Goal: Task Accomplishment & Management: Use online tool/utility

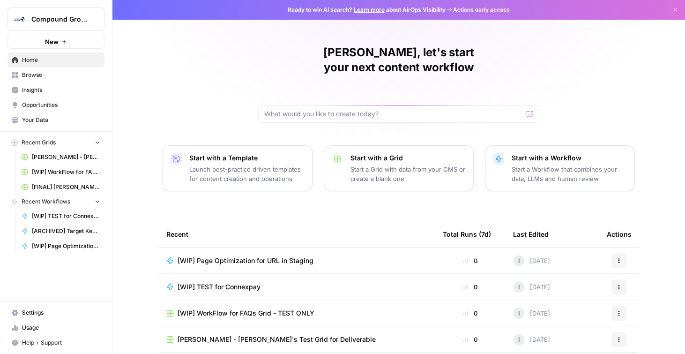
click at [60, 45] on button "New" at bounding box center [56, 42] width 97 height 14
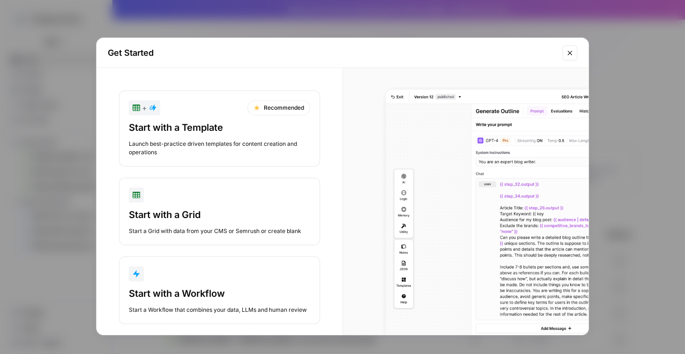
click at [196, 285] on button "Start with a Workflow Start a Workflow that combines your data, LLMs and human …" at bounding box center [219, 290] width 201 height 68
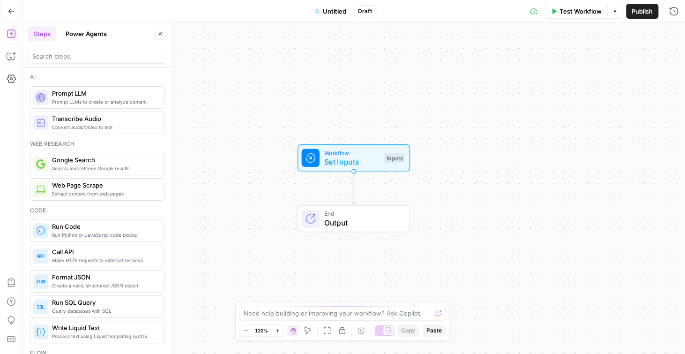
click at [331, 9] on span "Untitled" at bounding box center [334, 11] width 23 height 9
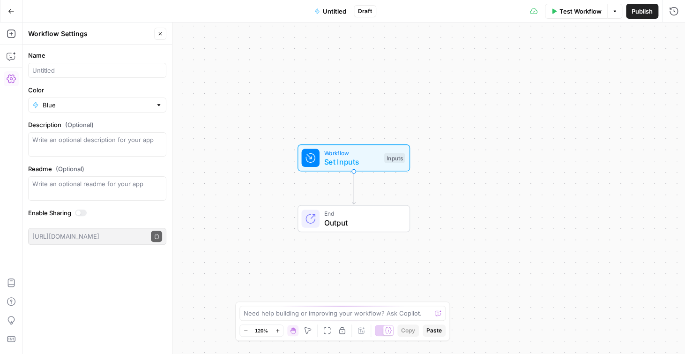
click at [62, 75] on div at bounding box center [97, 70] width 138 height 15
type input "[WIP] Test for [PERSON_NAME]"
click at [162, 36] on icon "button" at bounding box center [161, 34] width 6 height 6
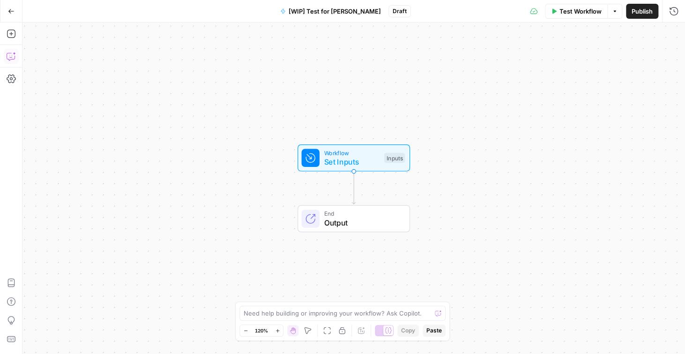
click at [7, 54] on icon "button" at bounding box center [11, 57] width 8 height 8
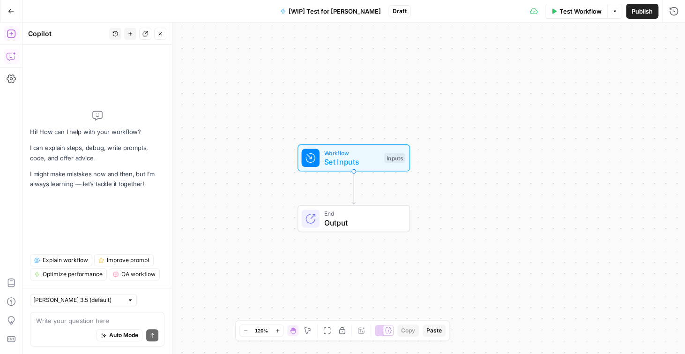
click at [11, 32] on icon "button" at bounding box center [11, 33] width 9 height 9
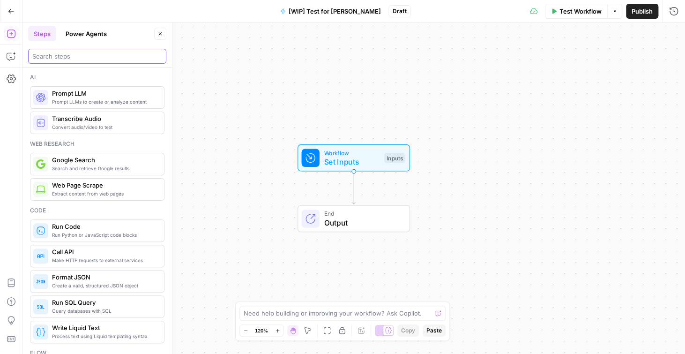
click at [63, 58] on input "search" at bounding box center [97, 56] width 130 height 9
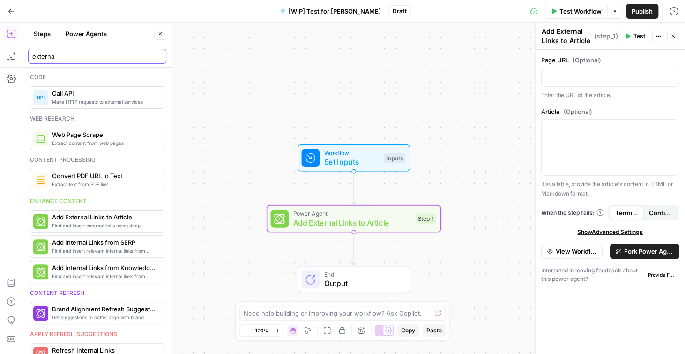
click at [76, 54] on input "externa" at bounding box center [97, 56] width 130 height 9
type input "copy"
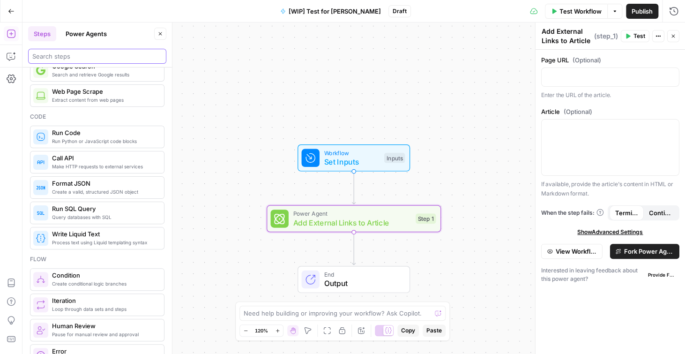
scroll to position [75, 0]
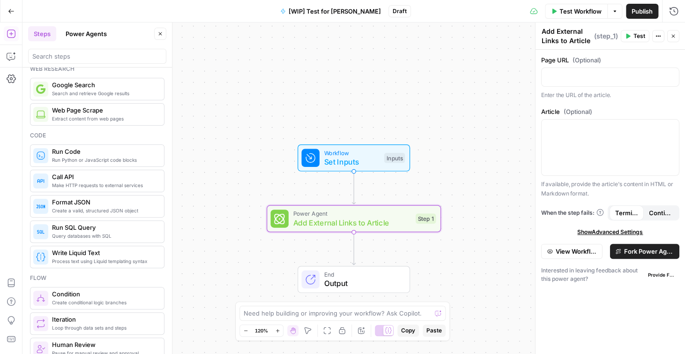
click at [88, 258] on span "Process text using Liquid templating syntax" at bounding box center [104, 261] width 105 height 8
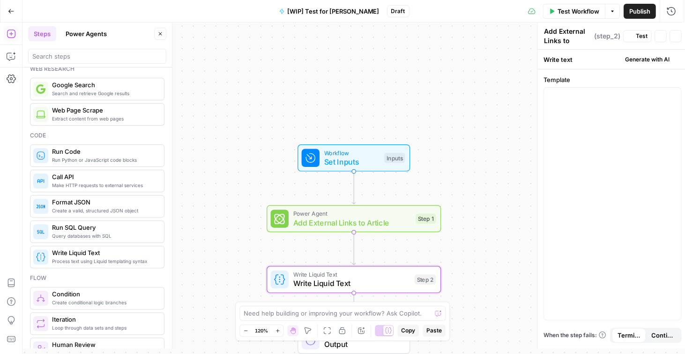
type textarea "Write Liquid Text"
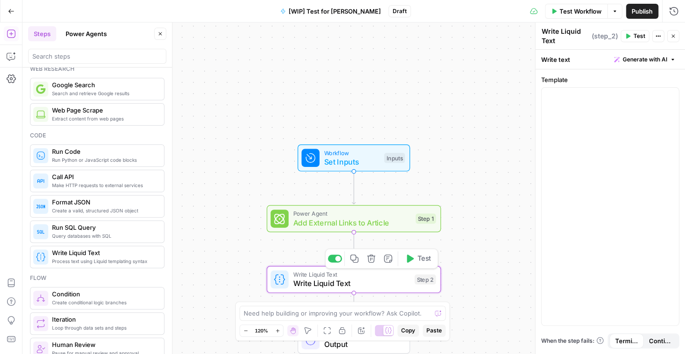
click at [409, 280] on span "Write Liquid Text" at bounding box center [351, 283] width 117 height 11
click at [374, 260] on icon "button" at bounding box center [371, 259] width 8 height 8
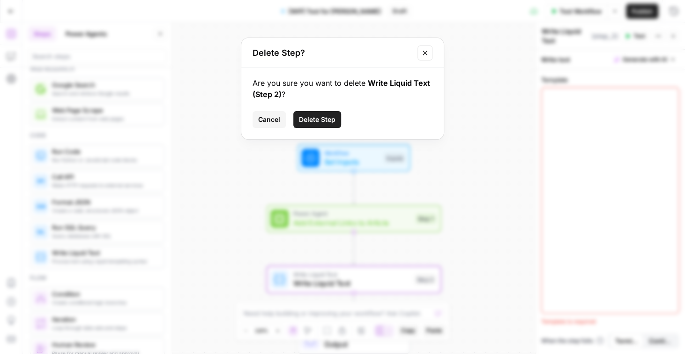
click at [313, 113] on button "Delete Step" at bounding box center [317, 119] width 48 height 17
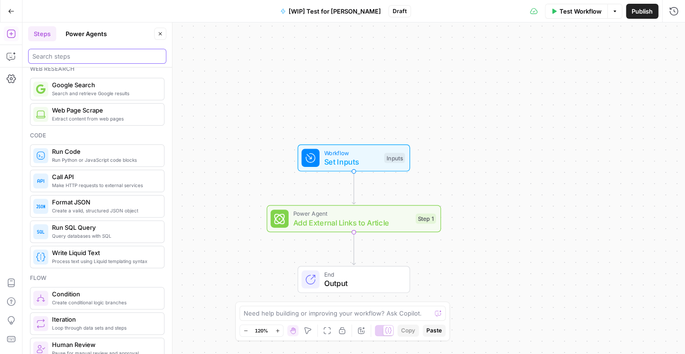
click at [89, 53] on input "search" at bounding box center [97, 56] width 130 height 9
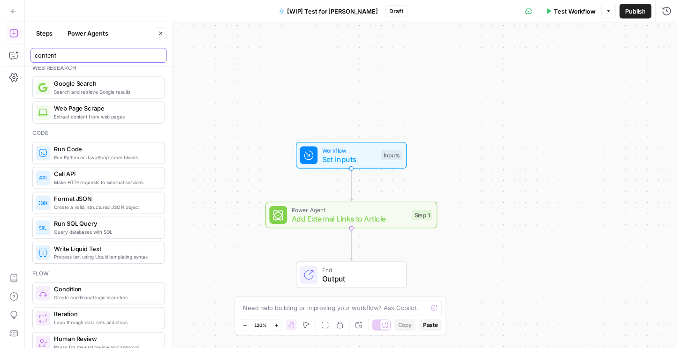
scroll to position [0, 0]
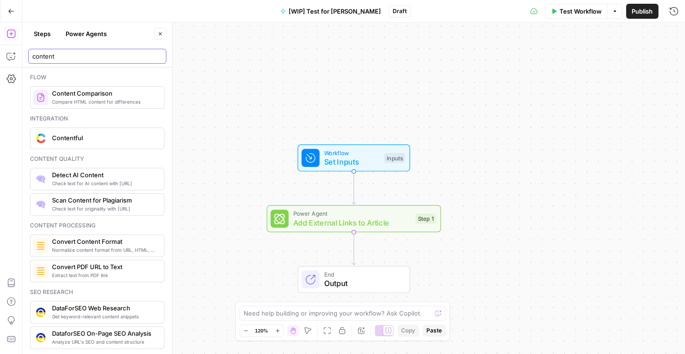
type input "content"
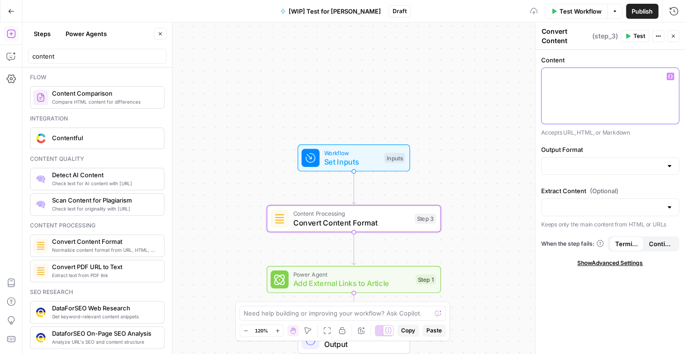
click at [576, 84] on div at bounding box center [610, 96] width 137 height 56
click at [560, 81] on p "To enrich screen reader interactions, please activate Accessibility in Grammarl…" at bounding box center [611, 76] width 126 height 9
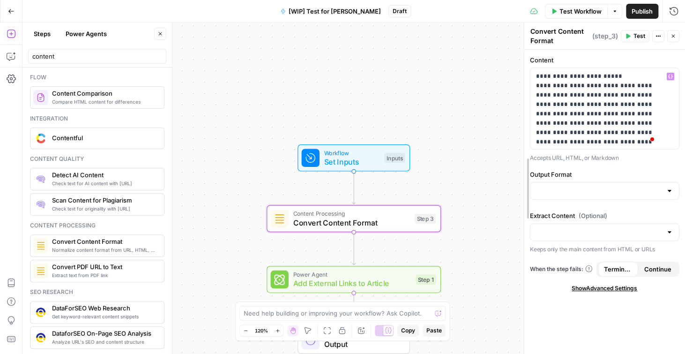
drag, startPoint x: 534, startPoint y: 83, endPoint x: 480, endPoint y: 111, distance: 61.0
click at [520, 92] on div at bounding box center [524, 188] width 9 height 331
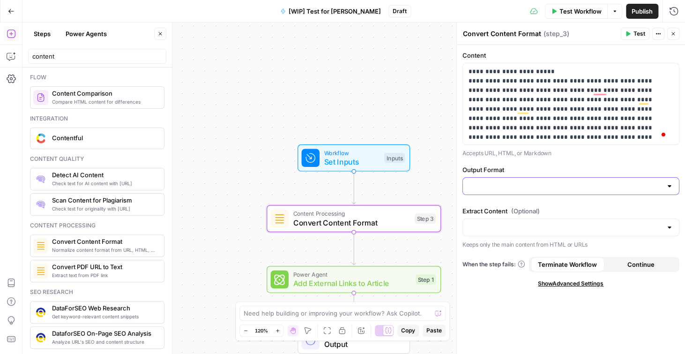
click at [511, 185] on input "Output Format" at bounding box center [566, 185] width 194 height 9
click at [488, 224] on span "Markdown" at bounding box center [568, 222] width 197 height 9
type input "Markdown"
click at [501, 216] on div "Extract Content (Optional) Keeps only the main content from HTML or URLs" at bounding box center [571, 227] width 217 height 43
click at [363, 161] on span "Set Inputs" at bounding box center [352, 161] width 56 height 11
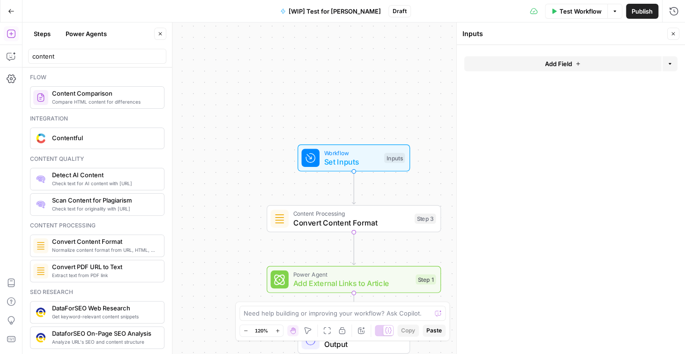
click at [673, 32] on icon "button" at bounding box center [674, 34] width 6 height 6
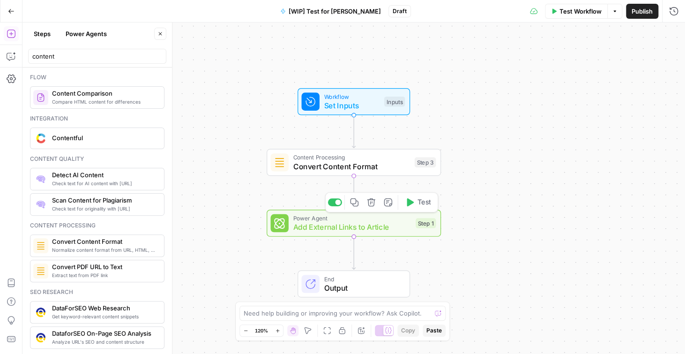
click at [361, 231] on span "Add External Links to Article" at bounding box center [352, 226] width 118 height 11
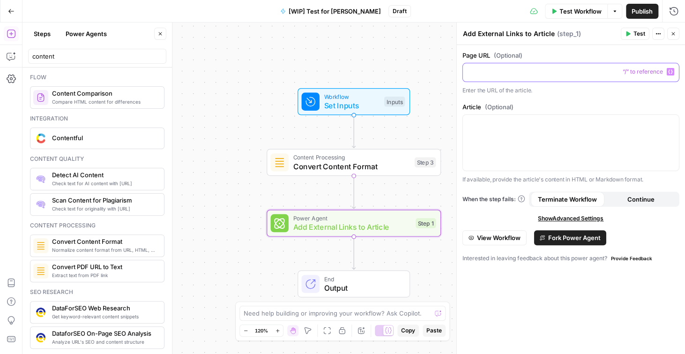
click at [522, 70] on p at bounding box center [571, 71] width 205 height 9
click at [498, 127] on p at bounding box center [571, 123] width 205 height 9
click at [673, 122] on button "Variables Menu" at bounding box center [671, 124] width 8 height 8
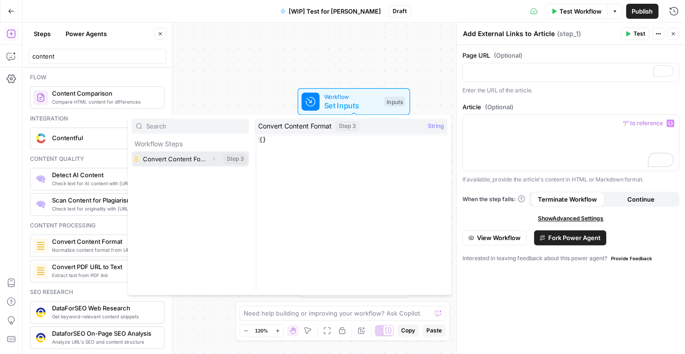
click at [215, 159] on icon "button" at bounding box center [214, 159] width 6 height 6
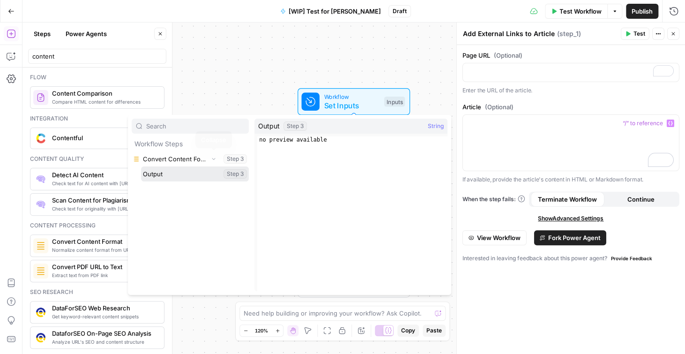
click at [180, 174] on button "Select variable Output" at bounding box center [195, 173] width 108 height 15
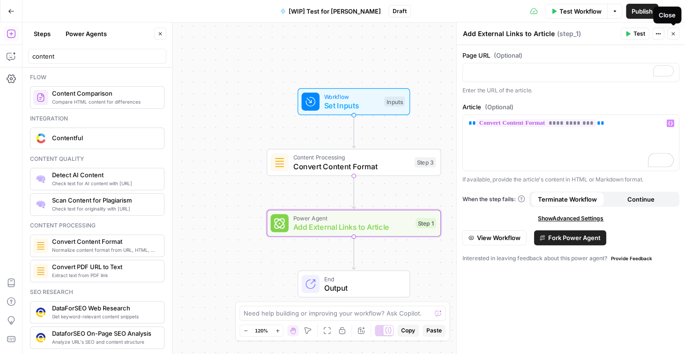
click at [677, 34] on button "Close" at bounding box center [674, 34] width 12 height 12
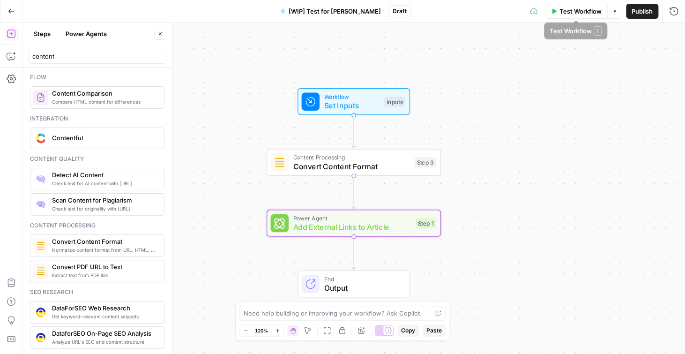
click at [588, 10] on span "Test Workflow" at bounding box center [581, 11] width 42 height 9
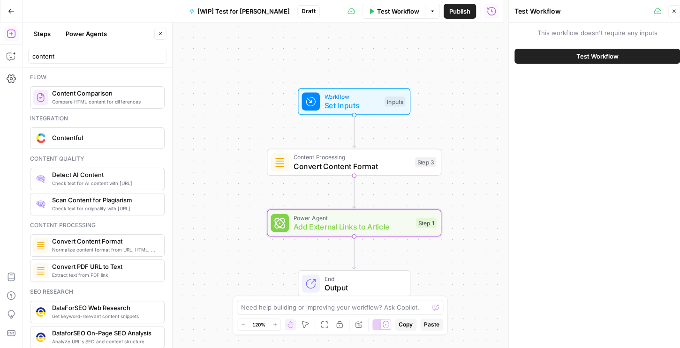
click at [567, 60] on button "Test Workflow" at bounding box center [596, 56] width 165 height 15
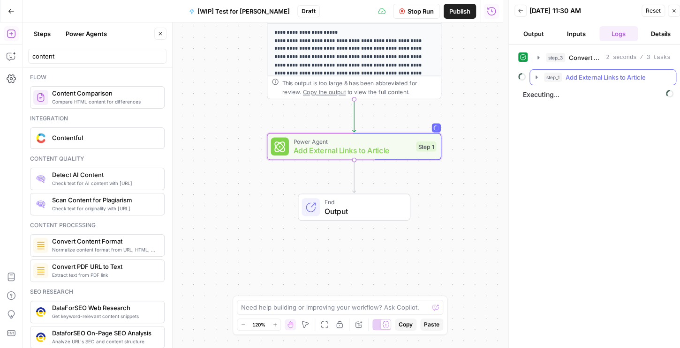
click at [538, 79] on icon "button" at bounding box center [537, 78] width 8 height 8
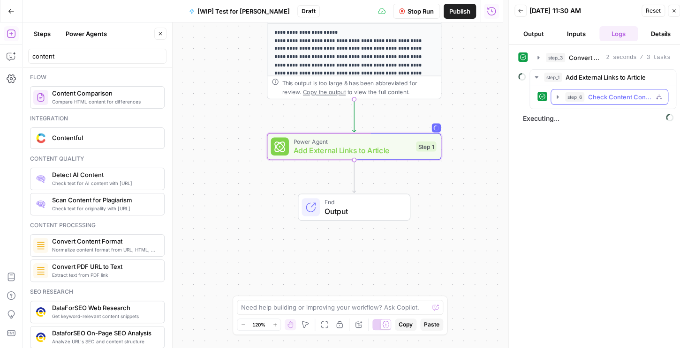
click at [558, 99] on icon "button" at bounding box center [558, 97] width 8 height 8
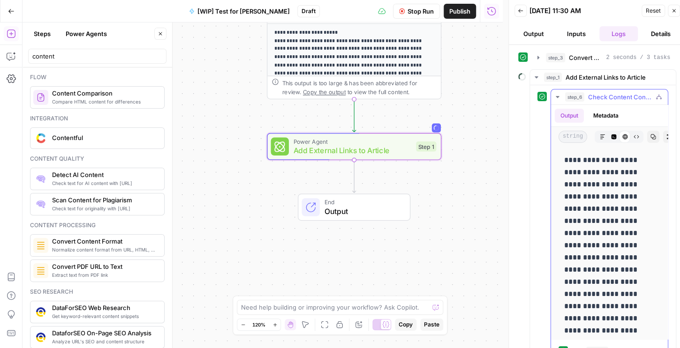
click at [558, 99] on icon "button" at bounding box center [558, 97] width 8 height 8
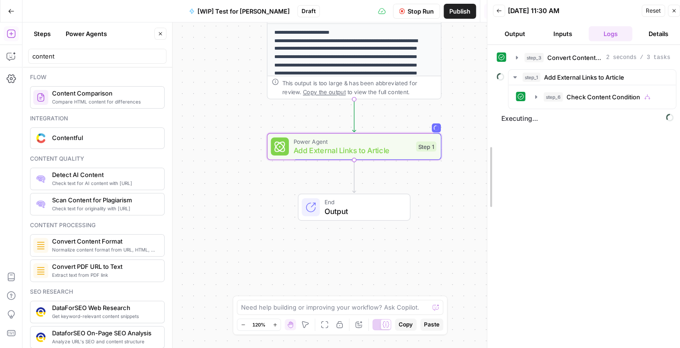
drag, startPoint x: 509, startPoint y: 128, endPoint x: 486, endPoint y: 131, distance: 23.2
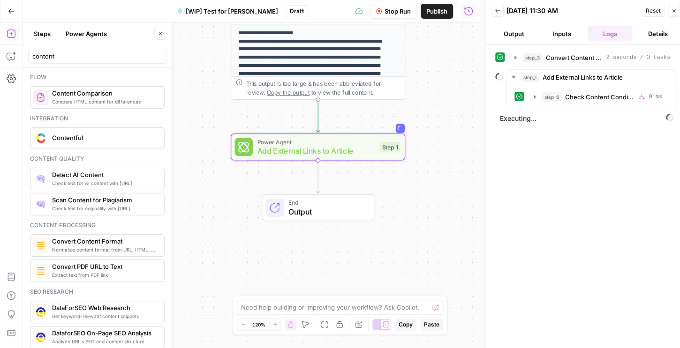
drag, startPoint x: 463, startPoint y: 103, endPoint x: 426, endPoint y: 105, distance: 36.6
click at [426, 105] on div "**********" at bounding box center [251, 186] width 457 height 326
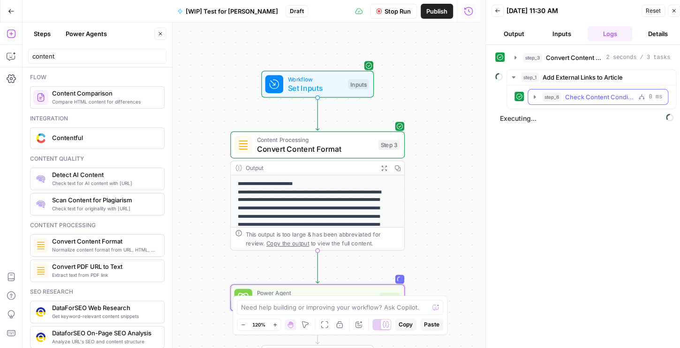
click at [537, 94] on icon "button" at bounding box center [535, 97] width 8 height 8
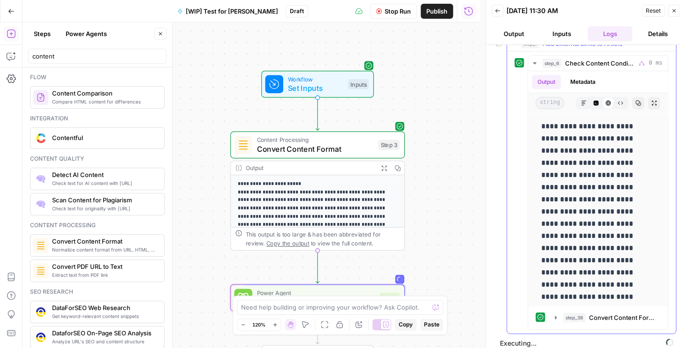
scroll to position [34, 0]
click at [532, 62] on icon "button" at bounding box center [535, 64] width 8 height 8
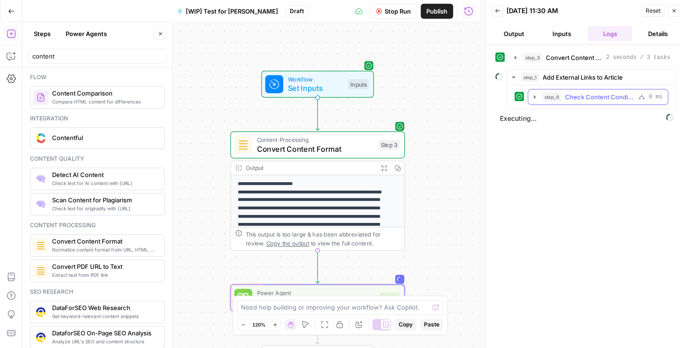
click at [535, 97] on icon "button" at bounding box center [535, 97] width 8 height 8
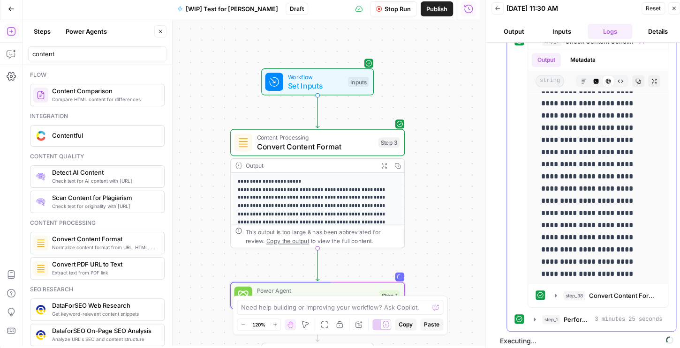
scroll to position [6, 0]
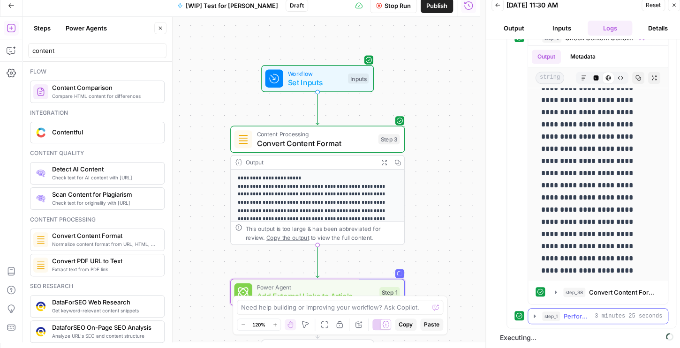
click at [541, 312] on button "step_1 Perform Deep Research 3 minutes 25 seconds" at bounding box center [598, 316] width 140 height 15
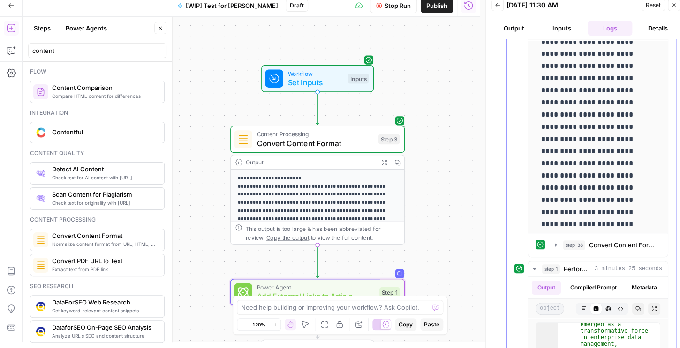
scroll to position [0, 0]
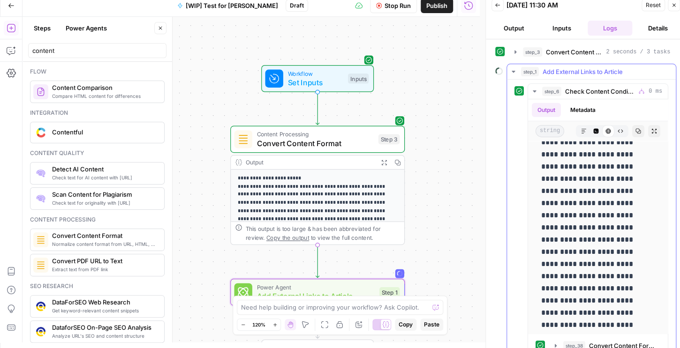
click at [514, 71] on icon "button" at bounding box center [514, 72] width 8 height 8
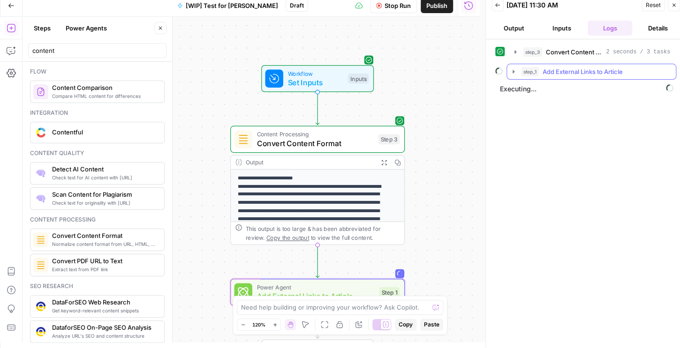
click at [514, 72] on icon "button" at bounding box center [513, 71] width 2 height 3
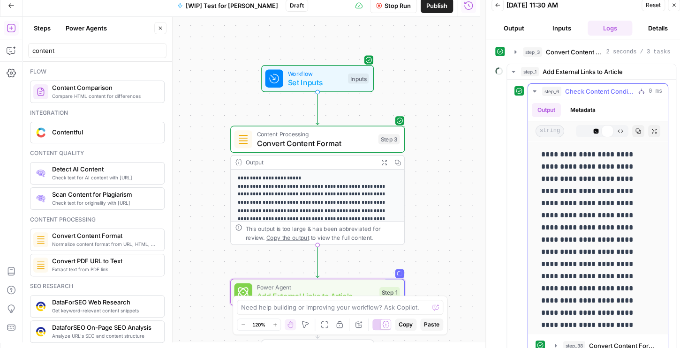
click at [533, 88] on icon "button" at bounding box center [535, 92] width 8 height 8
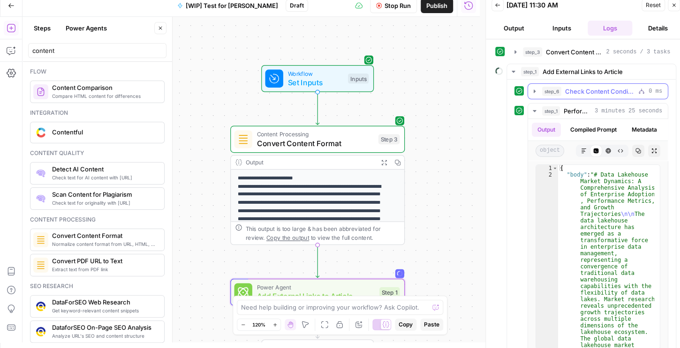
click at [536, 108] on icon "button" at bounding box center [535, 111] width 8 height 8
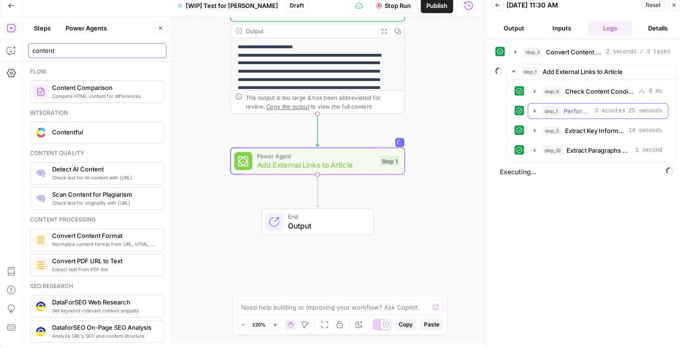
click at [58, 52] on input "content" at bounding box center [97, 50] width 130 height 9
drag, startPoint x: 49, startPoint y: 51, endPoint x: 26, endPoint y: 51, distance: 22.5
click at [26, 51] on header "Steps Power Agents Close content" at bounding box center [98, 39] width 150 height 45
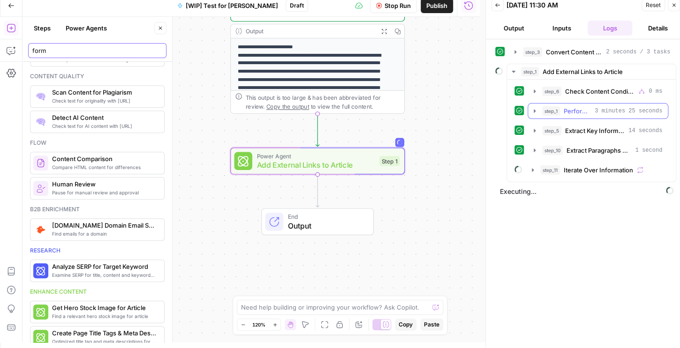
scroll to position [225, 0]
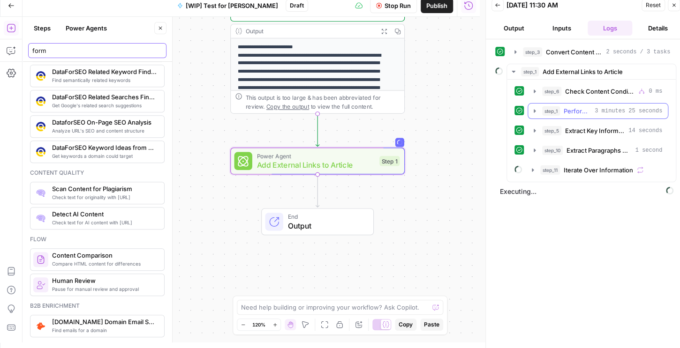
type input "form"
click at [39, 26] on button "Steps" at bounding box center [42, 28] width 28 height 15
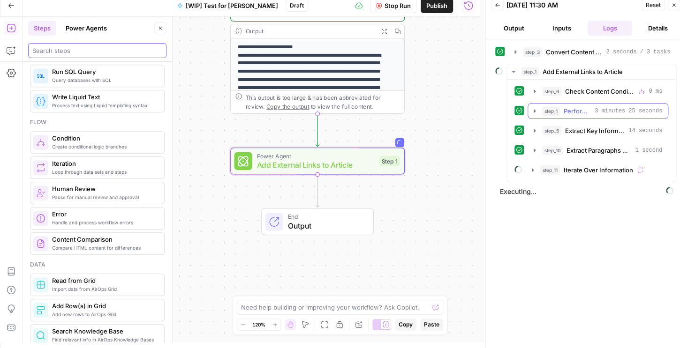
click at [113, 46] on input "search" at bounding box center [97, 50] width 130 height 9
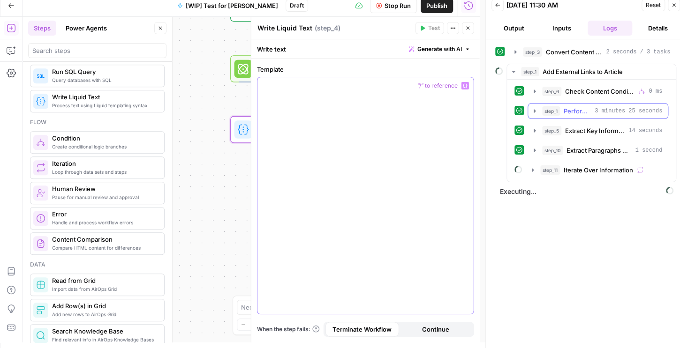
click at [339, 83] on p at bounding box center [365, 85] width 205 height 9
click at [463, 85] on icon "button" at bounding box center [465, 86] width 5 height 4
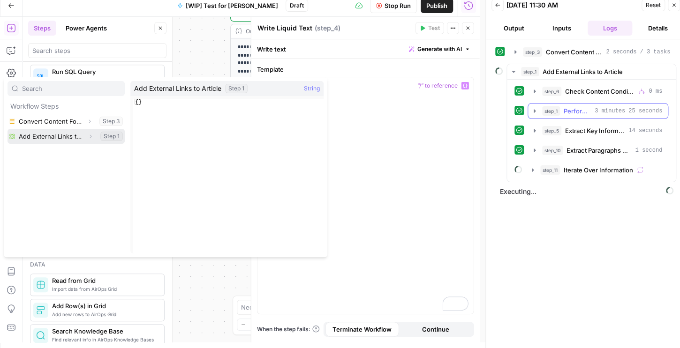
click at [94, 135] on button "Expand" at bounding box center [90, 136] width 12 height 12
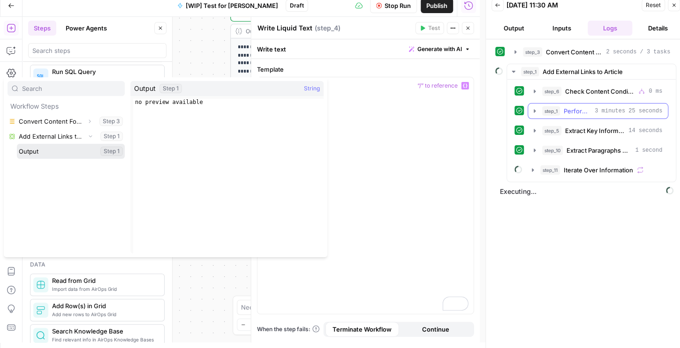
click at [59, 152] on button "Select variable Output" at bounding box center [71, 151] width 108 height 15
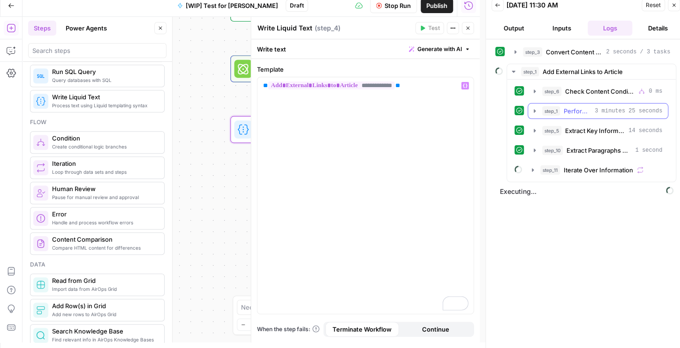
click at [469, 29] on icon "button" at bounding box center [467, 28] width 3 height 3
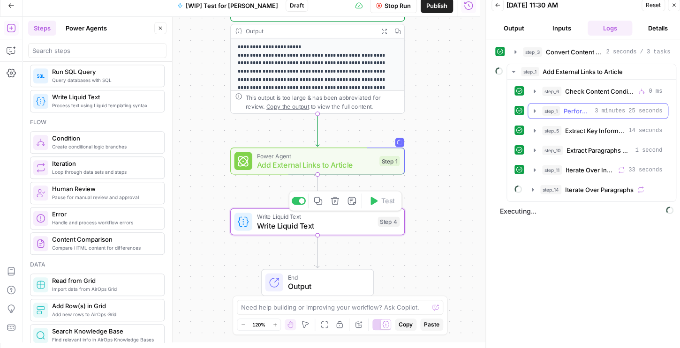
click at [288, 222] on span "Write Liquid Text" at bounding box center [314, 225] width 116 height 11
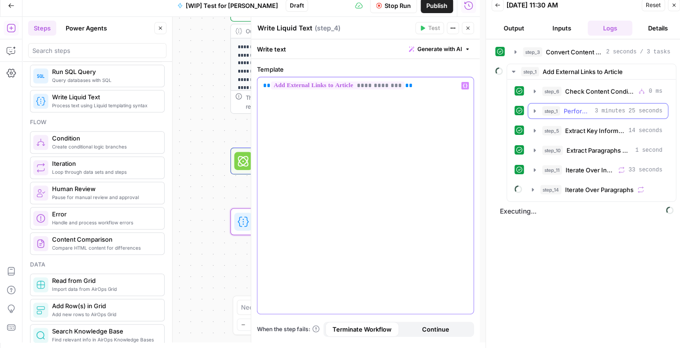
click at [409, 86] on p "**********" at bounding box center [365, 85] width 205 height 9
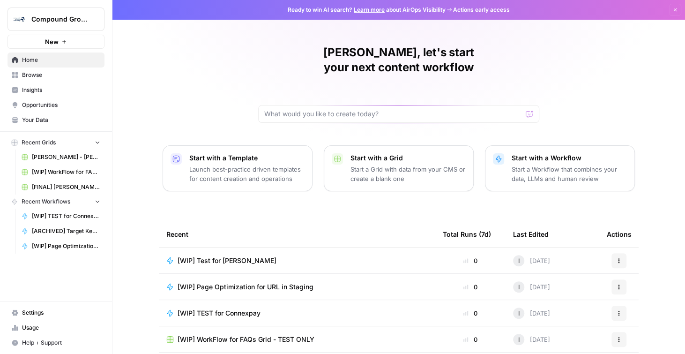
click at [41, 77] on span "Browse" at bounding box center [61, 75] width 78 height 8
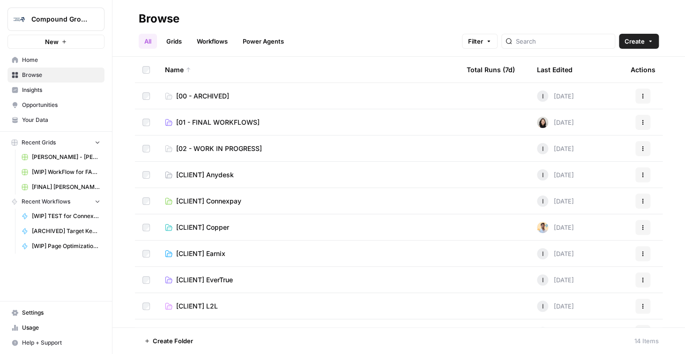
click at [242, 142] on td "[02 - WORK IN PROGRESS]" at bounding box center [309, 148] width 302 height 26
click at [238, 152] on span "[02 - WORK IN PROGRESS]" at bounding box center [219, 148] width 86 height 9
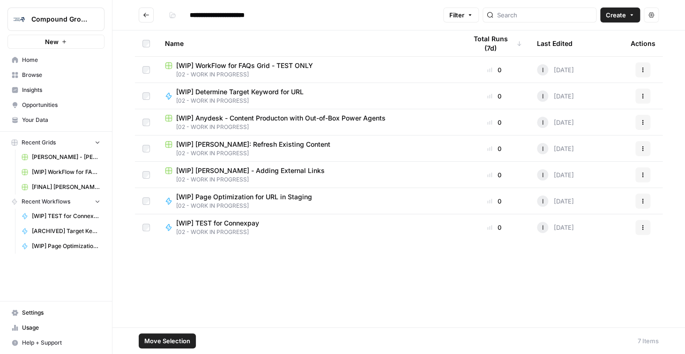
click at [640, 229] on icon "button" at bounding box center [643, 228] width 6 height 6
click at [578, 303] on span "Delete" at bounding box center [600, 304] width 75 height 9
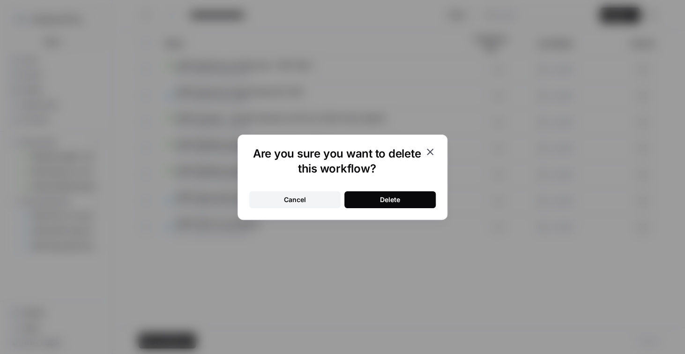
click at [371, 201] on button "Delete" at bounding box center [390, 199] width 91 height 17
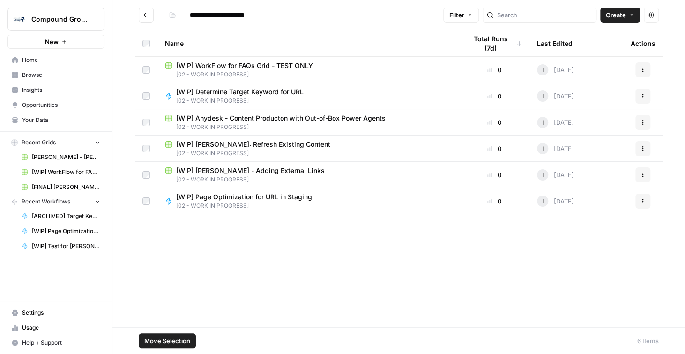
click at [43, 17] on span "Compound Growth" at bounding box center [59, 19] width 57 height 9
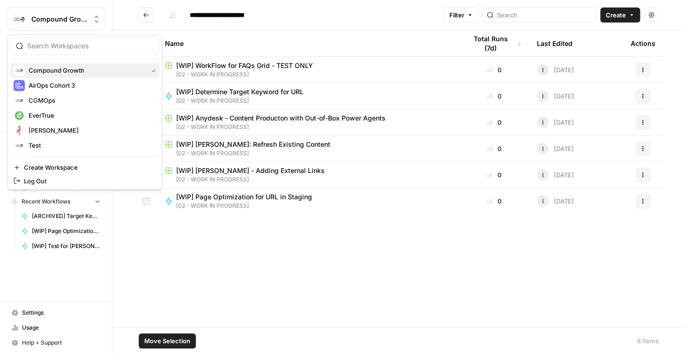
click at [56, 72] on span "Compound Growth" at bounding box center [86, 70] width 115 height 9
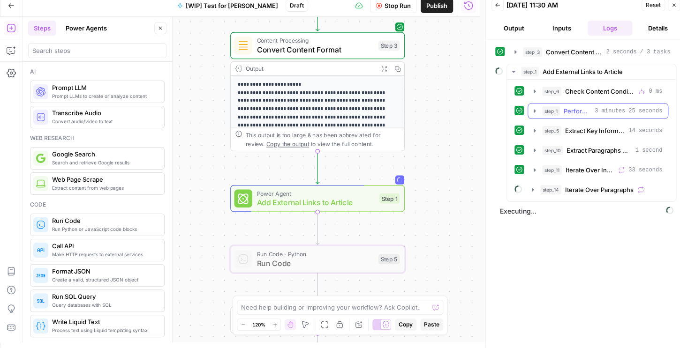
scroll to position [150, 0]
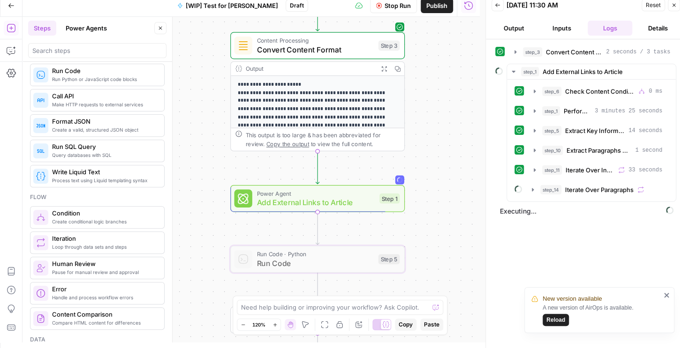
click at [639, 253] on div "step_3 Convert Content Format 2 seconds / 3 tasks step_1 Add External Links to …" at bounding box center [585, 194] width 181 height 300
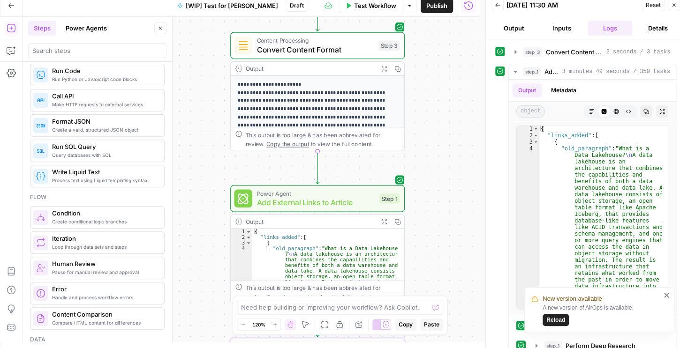
scroll to position [113, 0]
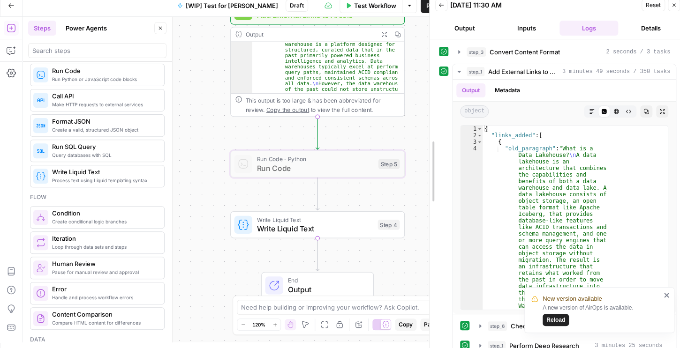
drag, startPoint x: 486, startPoint y: 216, endPoint x: 586, endPoint y: 253, distance: 106.1
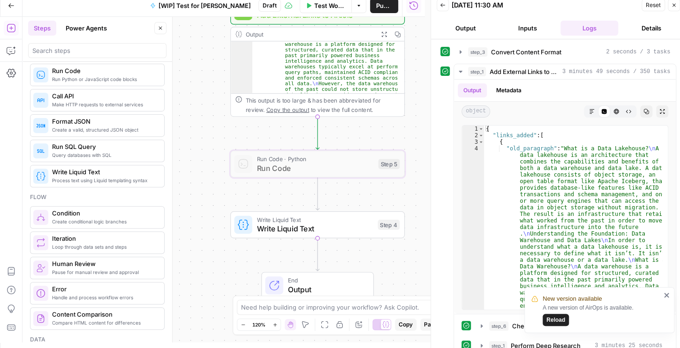
click at [559, 317] on span "Reload" at bounding box center [555, 320] width 19 height 8
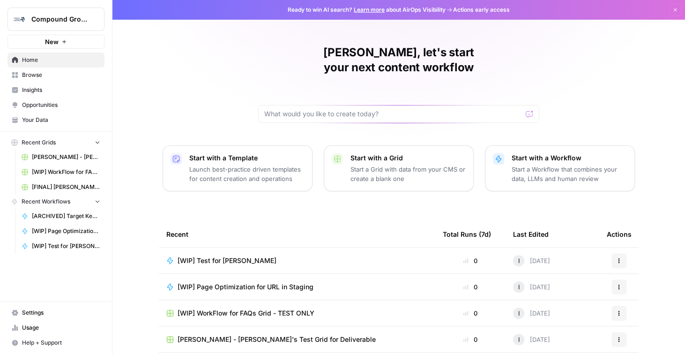
click at [51, 315] on span "Settings" at bounding box center [61, 312] width 78 height 8
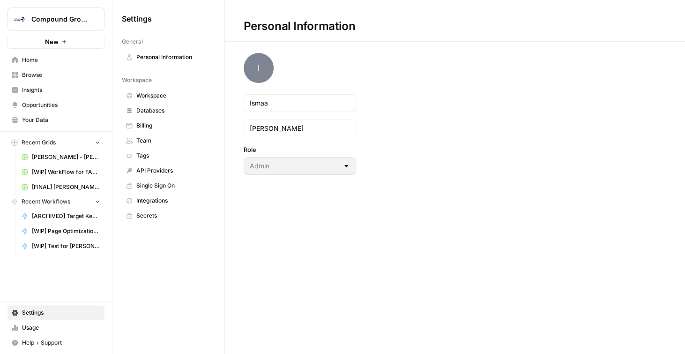
click at [161, 100] on link "Workspace" at bounding box center [168, 95] width 93 height 15
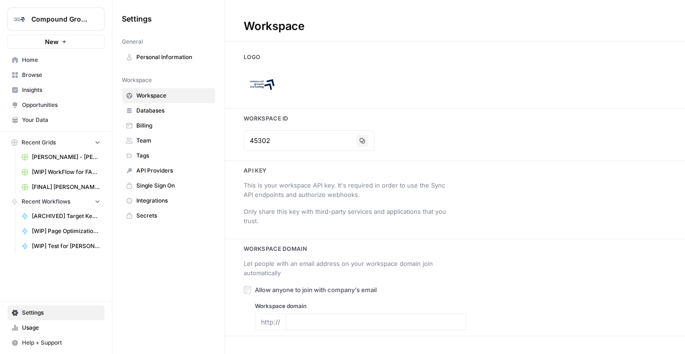
type input "[URL][DOMAIN_NAME]"
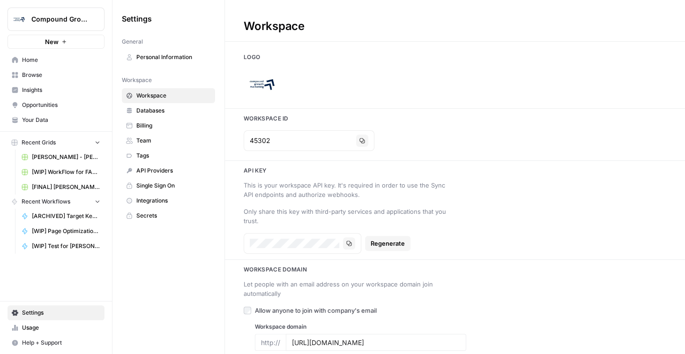
click at [156, 138] on span "Team" at bounding box center [173, 140] width 75 height 8
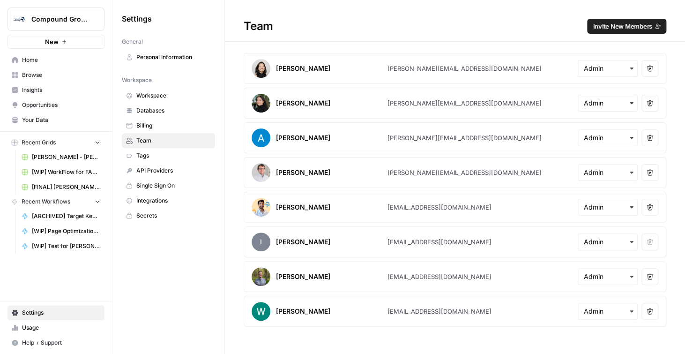
click at [624, 29] on span "Invite New Members" at bounding box center [623, 26] width 60 height 9
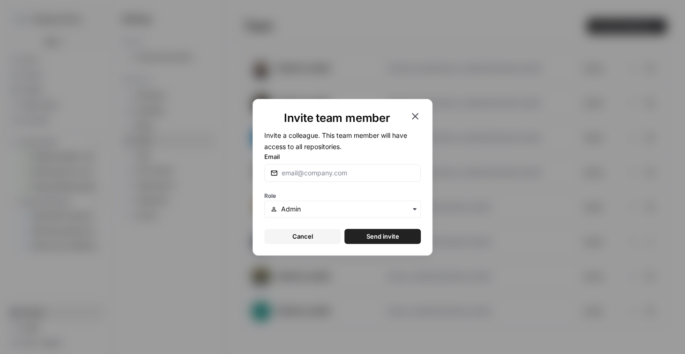
click at [630, 209] on div "Invite team member Invite a colleague. This team member will have access to all…" at bounding box center [342, 177] width 685 height 354
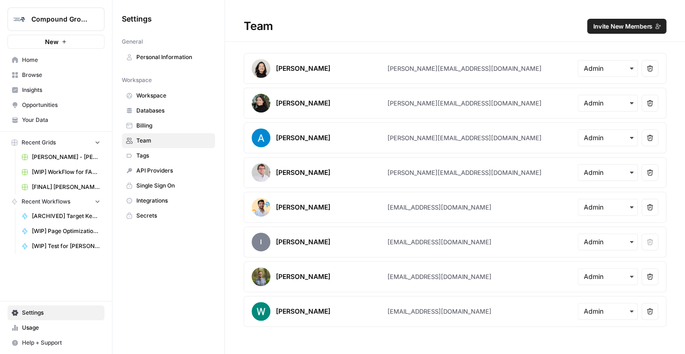
click at [626, 16] on h1 "Team Invite New Members" at bounding box center [455, 21] width 460 height 42
click at [629, 22] on span "Invite New Members" at bounding box center [623, 26] width 60 height 9
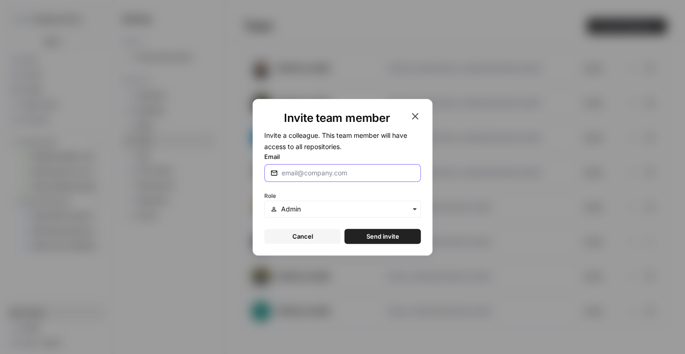
click at [323, 176] on input "Email" at bounding box center [348, 172] width 133 height 9
paste input "[EMAIL_ADDRESS][DOMAIN_NAME]"
type input "kristinyoung@compoundgrowthmarketing.com"
click at [298, 201] on div "button" at bounding box center [342, 209] width 157 height 17
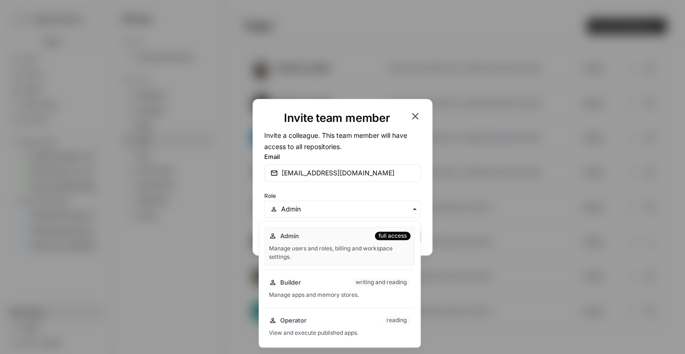
scroll to position [0, 0]
click at [337, 321] on div "Operator reading" at bounding box center [343, 319] width 136 height 9
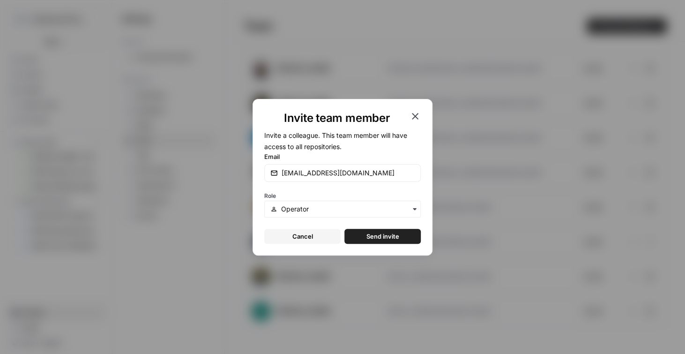
click at [373, 234] on span "Send invite" at bounding box center [383, 236] width 33 height 9
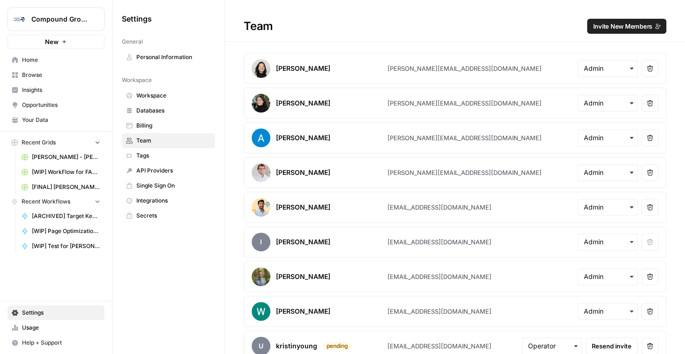
click at [41, 66] on link "Home" at bounding box center [56, 60] width 97 height 15
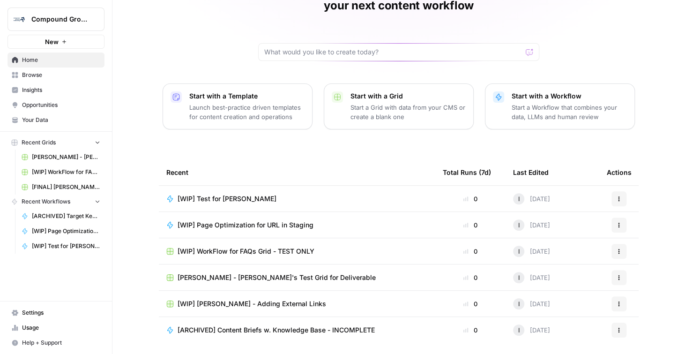
scroll to position [77, 0]
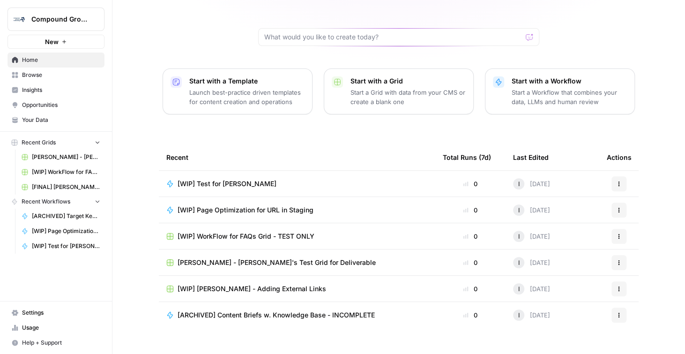
click at [39, 74] on span "Browse" at bounding box center [61, 75] width 78 height 8
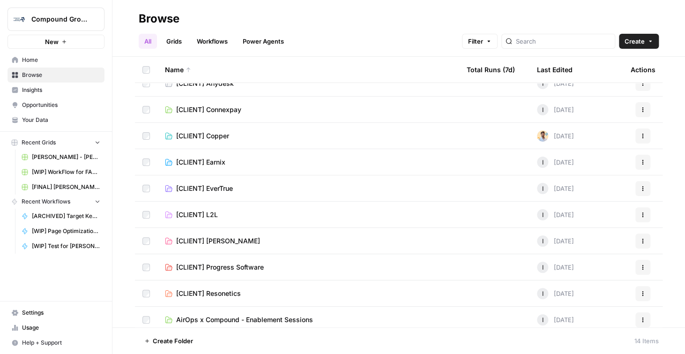
scroll to position [123, 0]
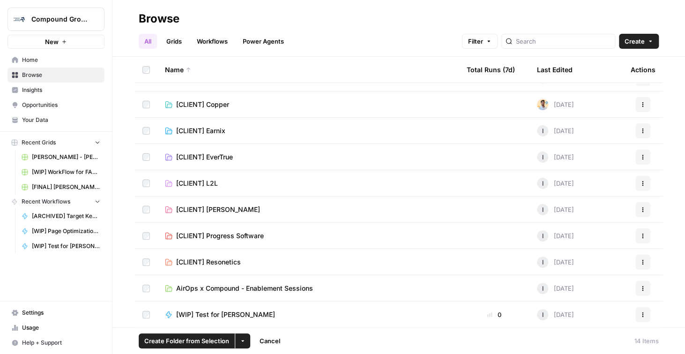
click at [638, 321] on button "Actions" at bounding box center [643, 314] width 15 height 15
click at [623, 270] on span "Move To" at bounding box center [595, 271] width 75 height 9
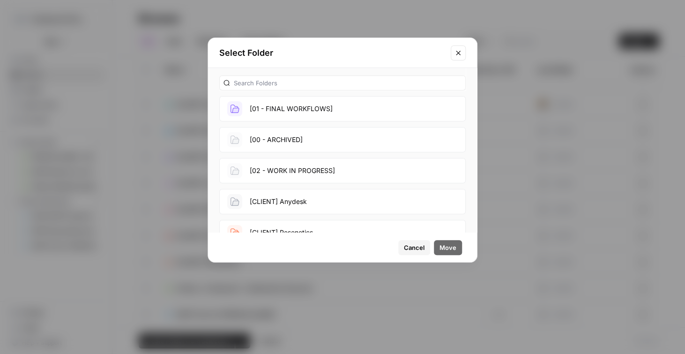
click at [343, 163] on button "[02 - WORK IN PROGRESS]" at bounding box center [342, 170] width 247 height 25
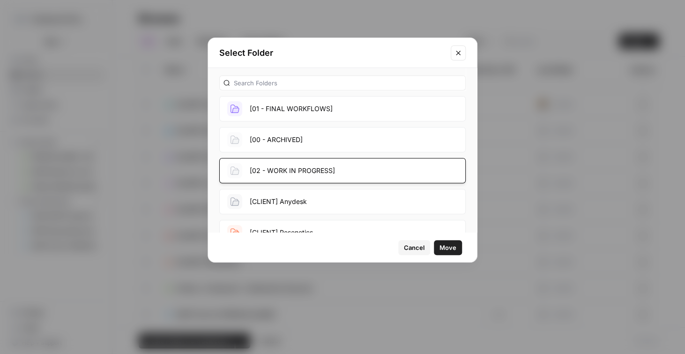
click at [452, 244] on span "Move" at bounding box center [448, 247] width 17 height 9
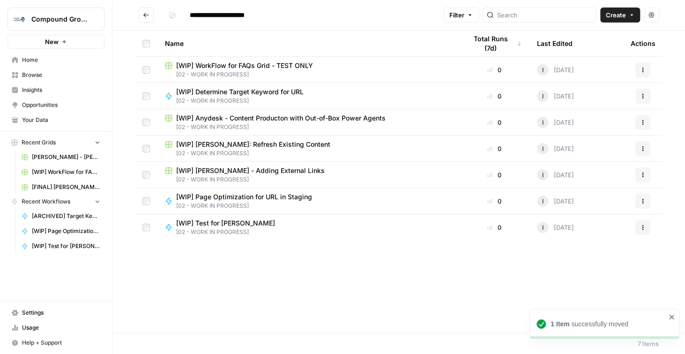
click at [58, 62] on span "Home" at bounding box center [61, 60] width 78 height 8
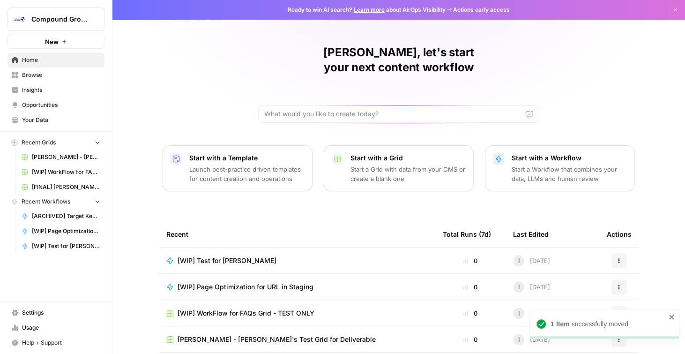
click at [54, 72] on span "Browse" at bounding box center [61, 75] width 78 height 8
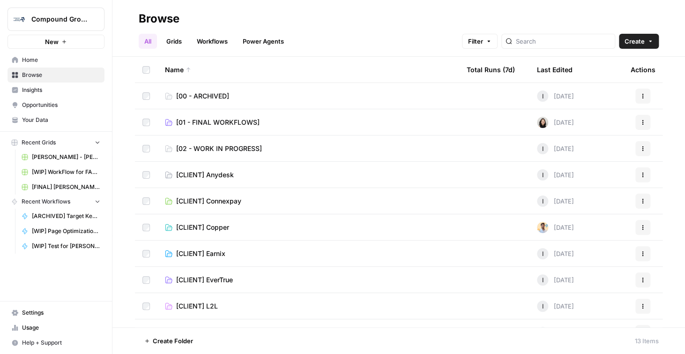
drag, startPoint x: 674, startPoint y: 164, endPoint x: 667, endPoint y: 151, distance: 14.7
click at [674, 164] on div "Name Total Runs (7d) Last Edited Actions [00 - ARCHIVED] I 6 days ago Actions […" at bounding box center [399, 192] width 573 height 270
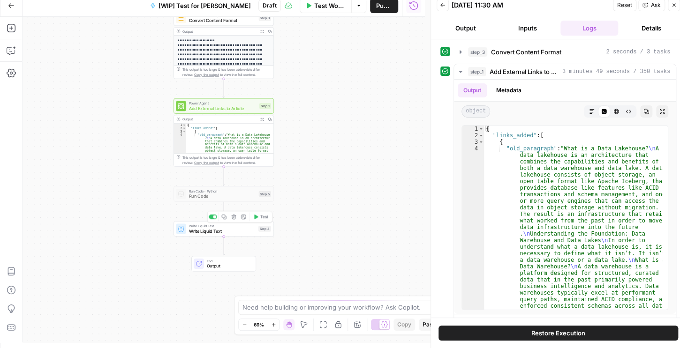
click at [219, 235] on div "Write Liquid Text Write Liquid Text Step 4 Copy step Delete step Add Note Test" at bounding box center [223, 228] width 100 height 15
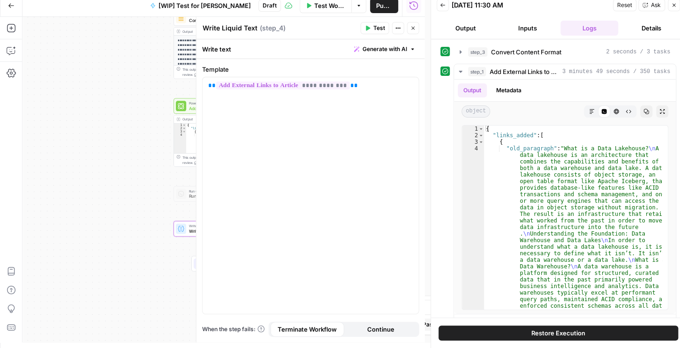
click at [378, 28] on span "Test" at bounding box center [379, 28] width 12 height 8
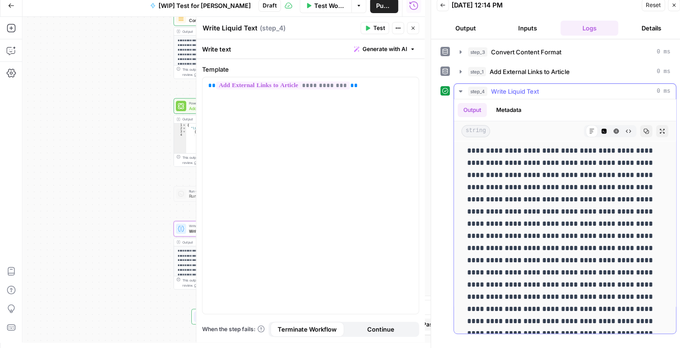
scroll to position [300, 0]
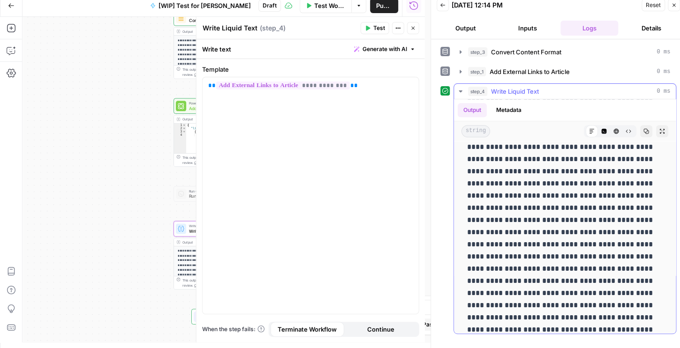
click at [601, 129] on icon "button" at bounding box center [603, 131] width 5 height 5
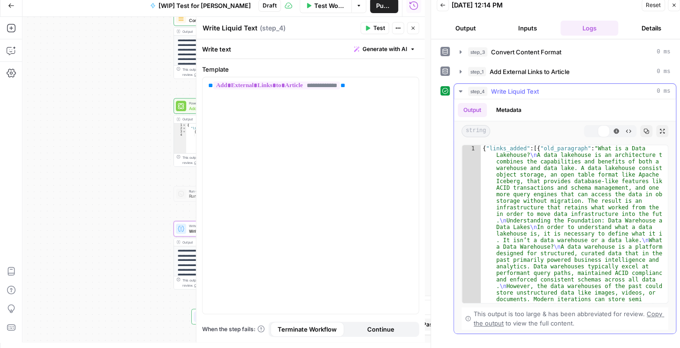
scroll to position [0, 0]
click at [617, 133] on icon "button" at bounding box center [616, 131] width 6 height 6
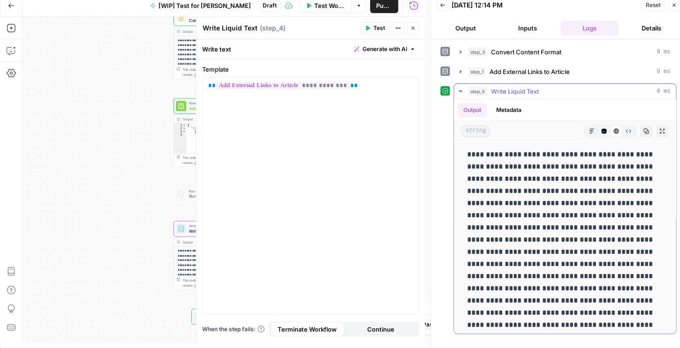
click at [625, 133] on icon "button" at bounding box center [628, 131] width 6 height 6
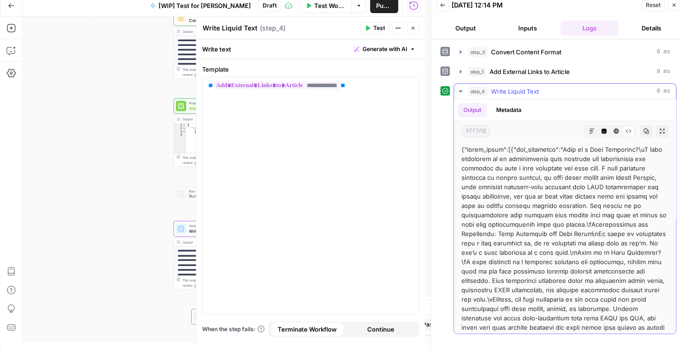
click at [589, 135] on button "Markdown" at bounding box center [592, 131] width 12 height 12
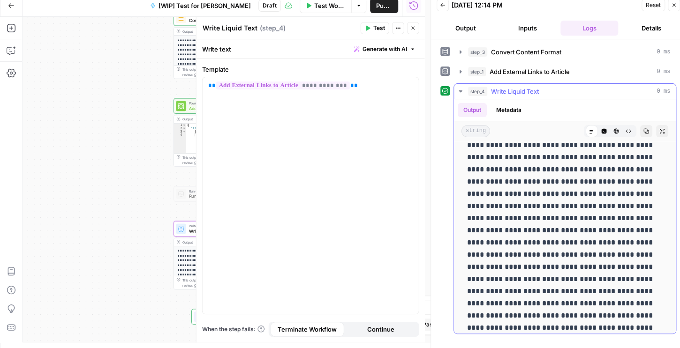
scroll to position [1875, 0]
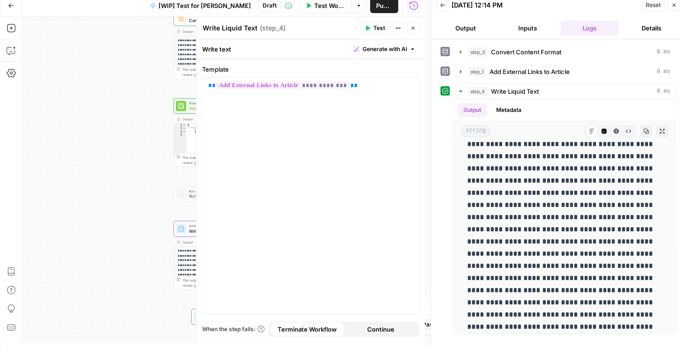
click at [139, 185] on div "**********" at bounding box center [224, 180] width 402 height 326
click at [414, 30] on icon "button" at bounding box center [413, 28] width 6 height 6
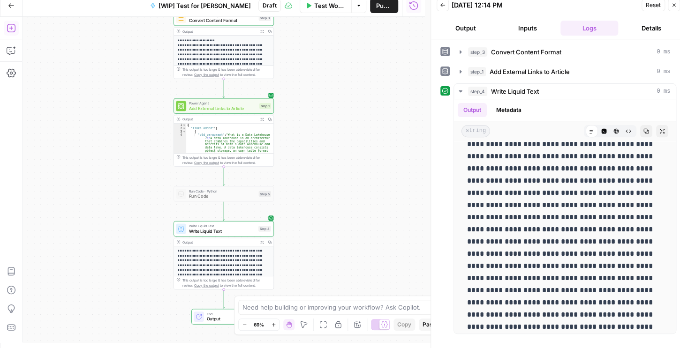
click at [11, 28] on icon "button" at bounding box center [11, 27] width 9 height 9
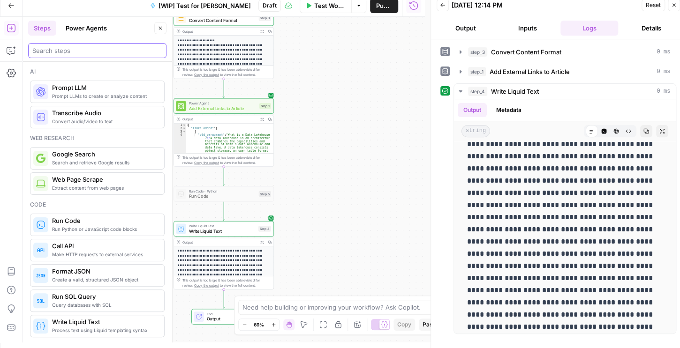
click at [71, 48] on input "search" at bounding box center [97, 50] width 130 height 9
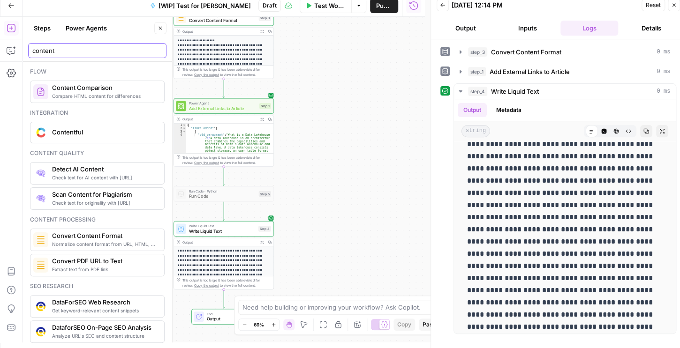
type input "content"
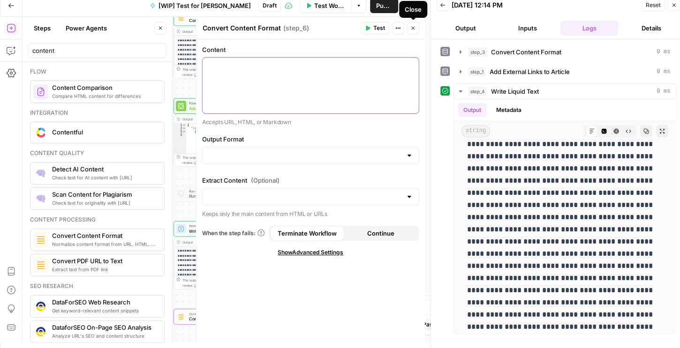
click at [289, 92] on div at bounding box center [311, 86] width 216 height 56
click at [409, 66] on icon "button" at bounding box center [410, 66] width 5 height 4
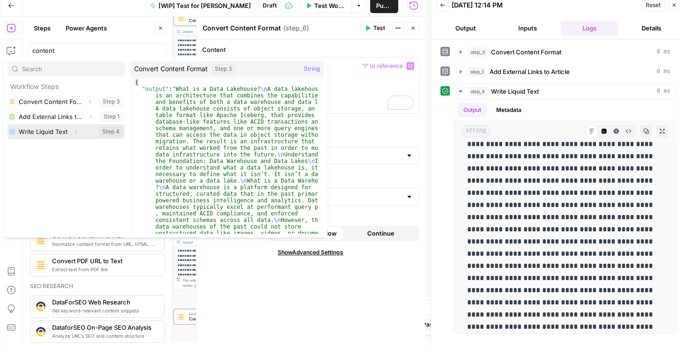
click at [77, 130] on icon "button" at bounding box center [76, 132] width 6 height 6
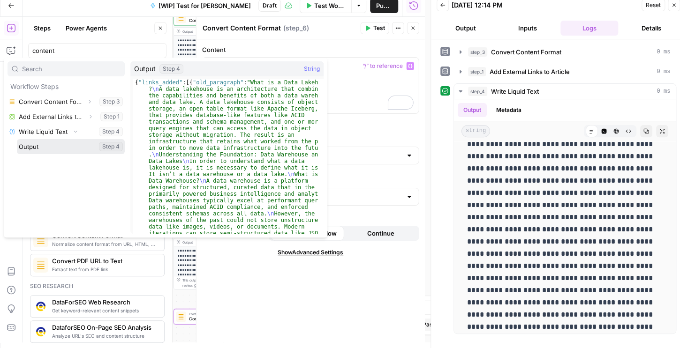
click at [42, 147] on button "Select variable Output" at bounding box center [71, 146] width 108 height 15
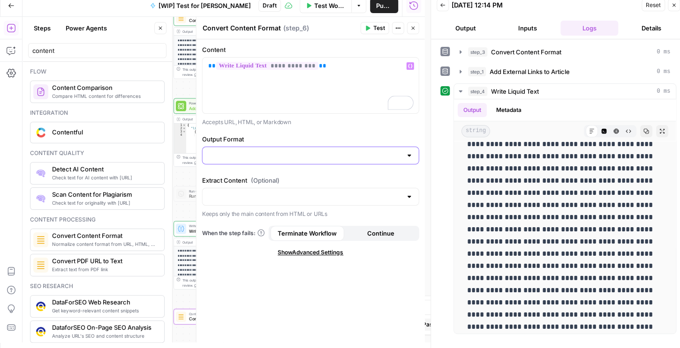
click at [245, 154] on input "Output Format" at bounding box center [305, 155] width 194 height 9
click at [253, 173] on button "HTML" at bounding box center [310, 178] width 209 height 13
type input "HTML"
click at [240, 194] on input "Extract Content (Optional)" at bounding box center [305, 196] width 194 height 9
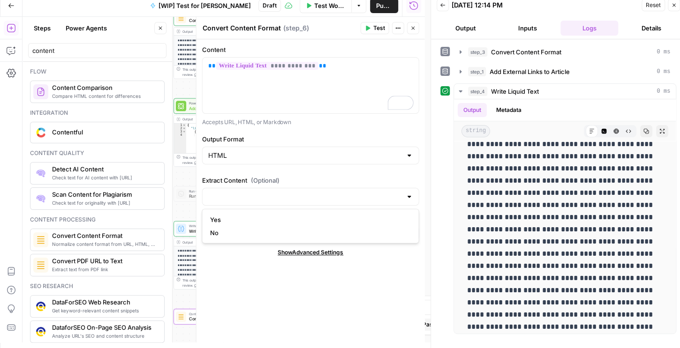
click at [247, 180] on label "Extract Content (Optional)" at bounding box center [310, 180] width 217 height 9
click at [247, 192] on input "Extract Content (Optional)" at bounding box center [305, 196] width 194 height 9
click at [239, 153] on input "Output Format" at bounding box center [305, 155] width 194 height 9
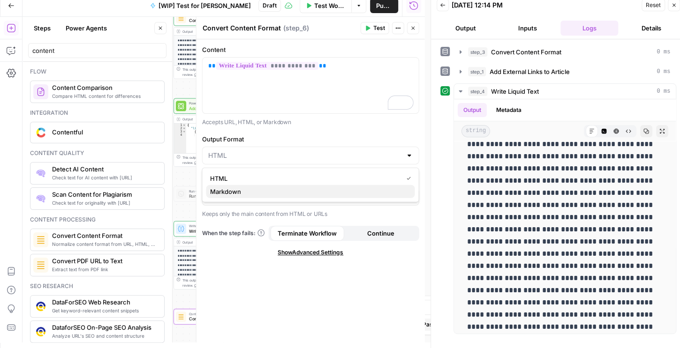
click at [229, 193] on span "Markdown" at bounding box center [308, 191] width 197 height 9
type input "Markdown"
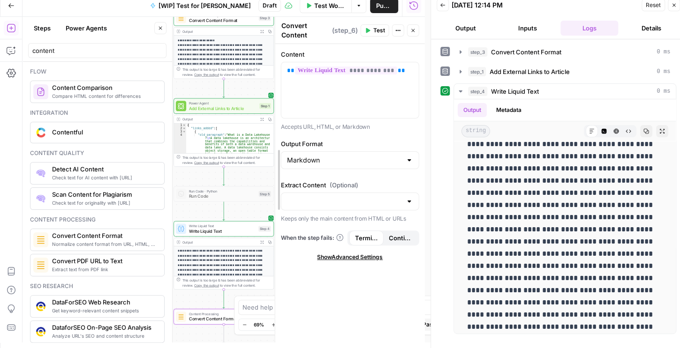
drag, startPoint x: 200, startPoint y: 175, endPoint x: 339, endPoint y: 171, distance: 139.3
click at [373, 29] on span "Test" at bounding box center [379, 30] width 12 height 8
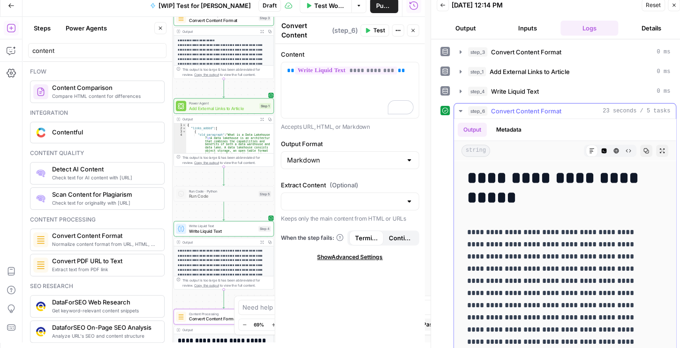
click at [598, 174] on h1 "**********" at bounding box center [559, 187] width 185 height 39
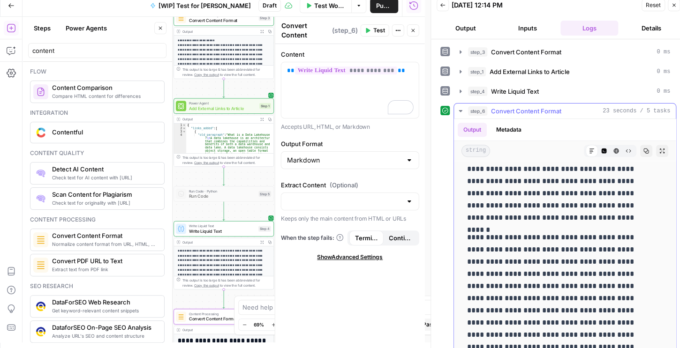
scroll to position [338, 0]
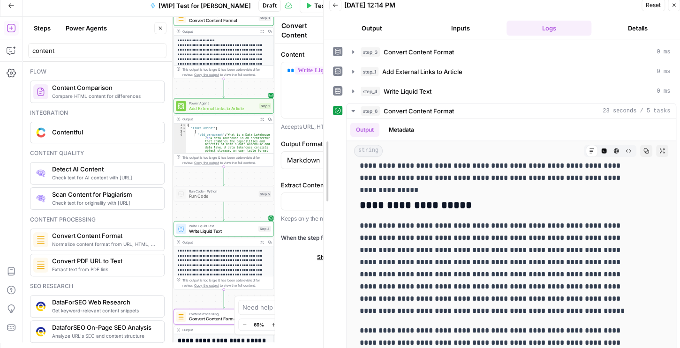
click at [319, 201] on div at bounding box center [323, 171] width 9 height 354
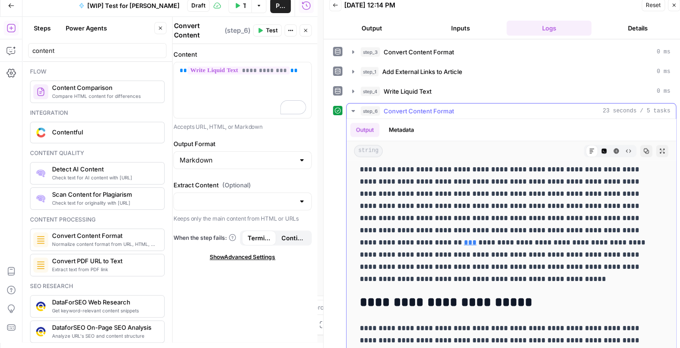
scroll to position [797, 0]
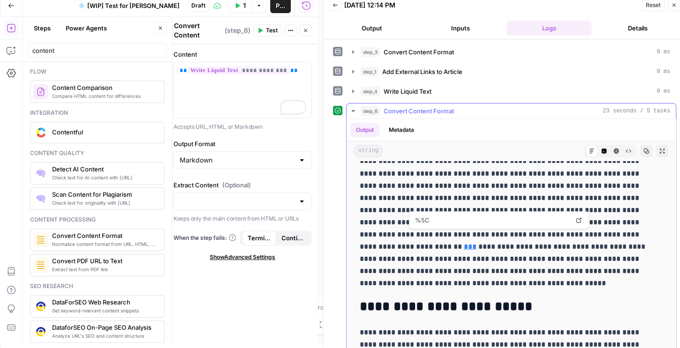
click at [476, 243] on link "***" at bounding box center [470, 246] width 13 height 7
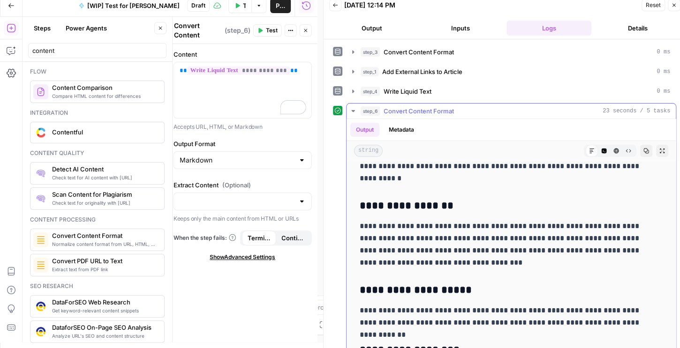
scroll to position [1735, 0]
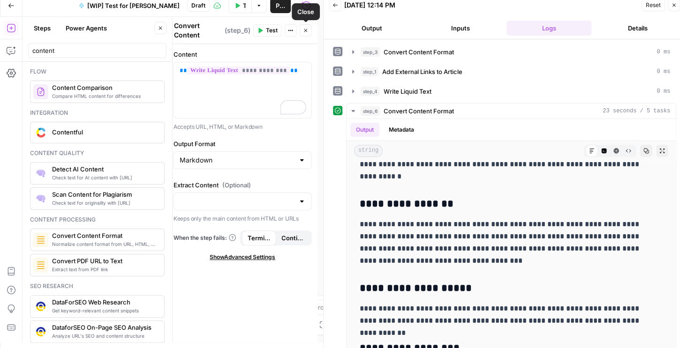
click at [305, 34] on button "Close" at bounding box center [306, 30] width 12 height 12
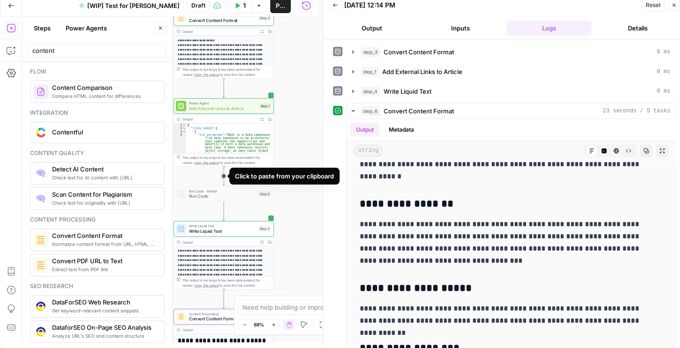
click at [225, 175] on icon "Edge from step_1 to step_5" at bounding box center [224, 176] width 2 height 19
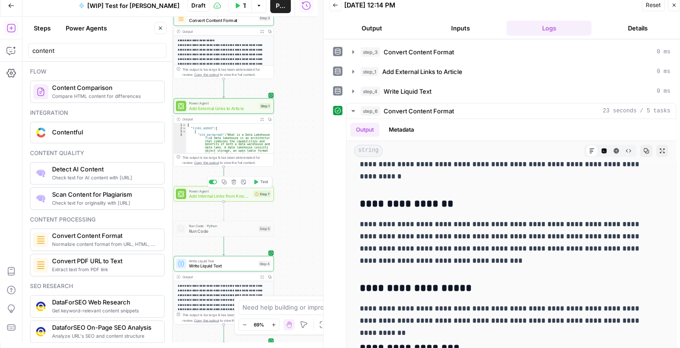
click at [231, 185] on button "Delete step" at bounding box center [233, 182] width 8 height 8
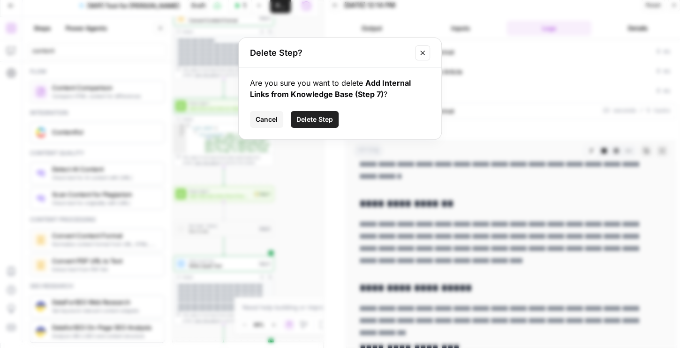
click at [317, 114] on button "Delete Step" at bounding box center [315, 119] width 48 height 17
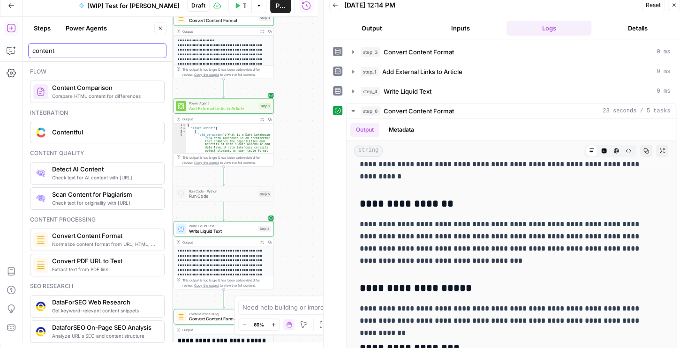
click at [87, 47] on input "content" at bounding box center [97, 50] width 130 height 9
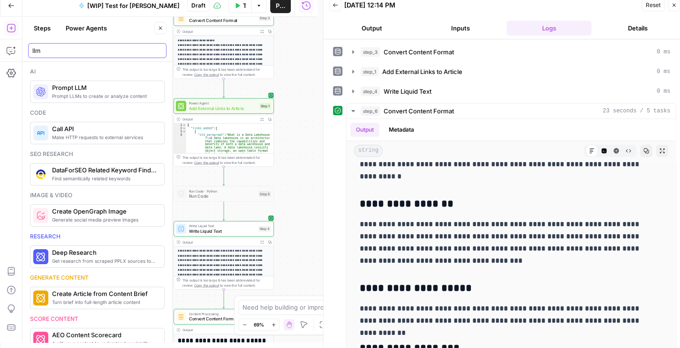
type input "llm"
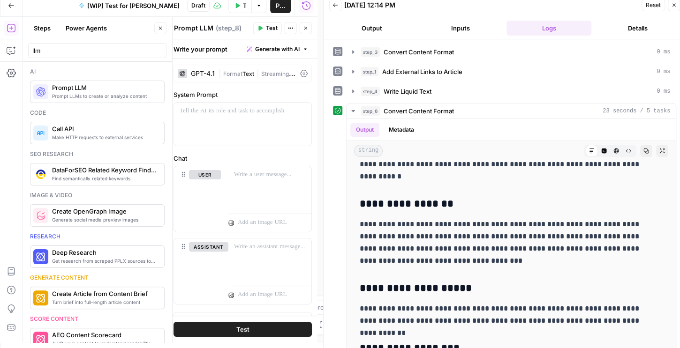
click at [200, 76] on div "GPT-4.1" at bounding box center [203, 73] width 24 height 7
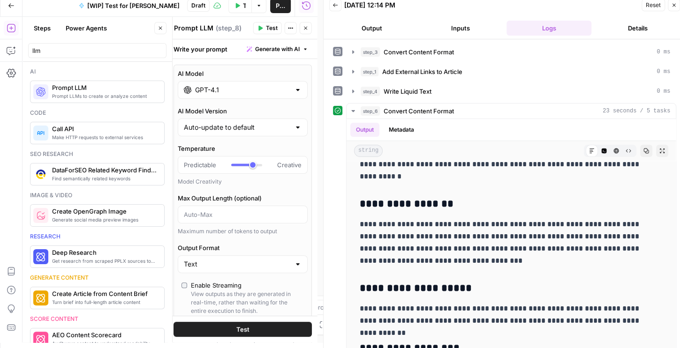
click at [201, 90] on input "GPT-4.1" at bounding box center [242, 89] width 95 height 9
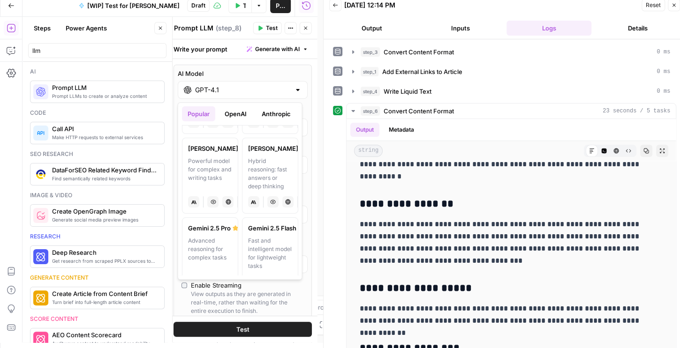
scroll to position [150, 0]
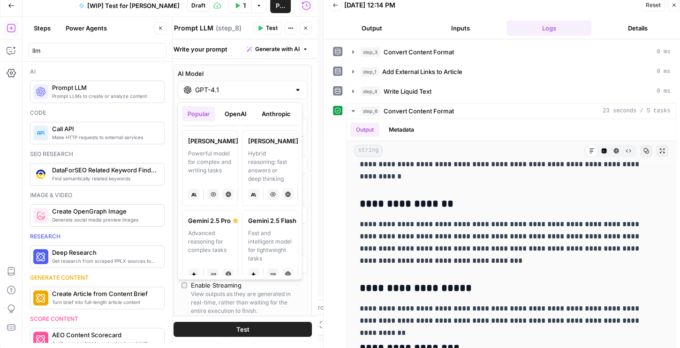
click at [266, 240] on div "Fast and intelligent model for lightweight tasks" at bounding box center [270, 246] width 44 height 34
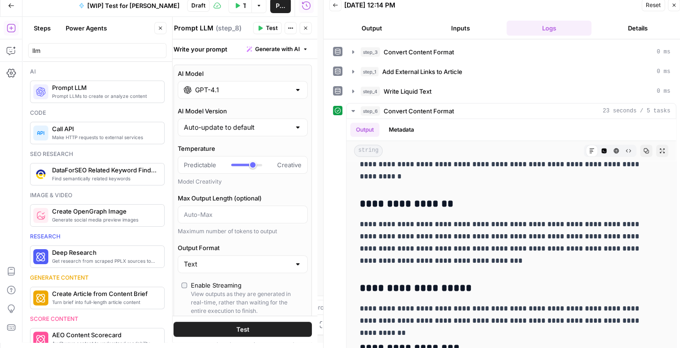
type input "Gemini 2.5 Flash"
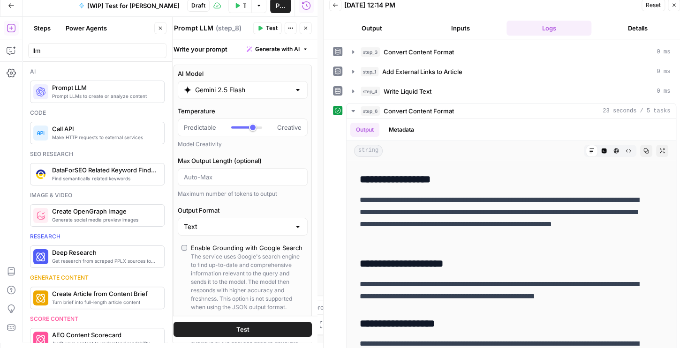
click at [207, 50] on div "Write your prompt Generate with AI" at bounding box center [243, 48] width 150 height 19
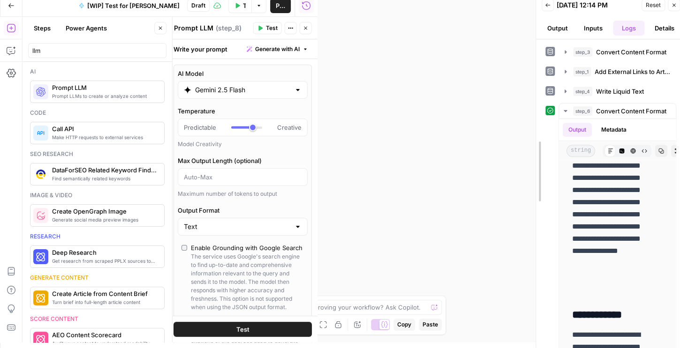
scroll to position [7775, 0]
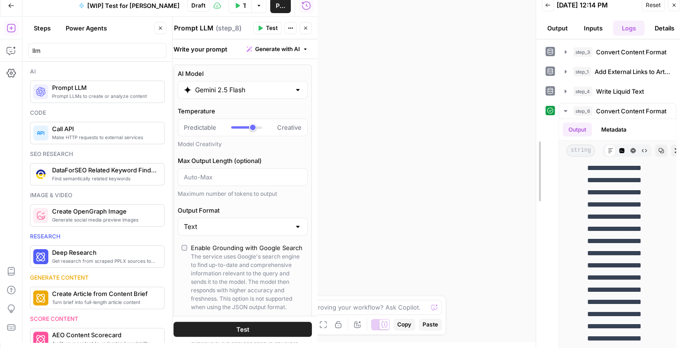
drag, startPoint x: 325, startPoint y: 115, endPoint x: 571, endPoint y: 117, distance: 246.6
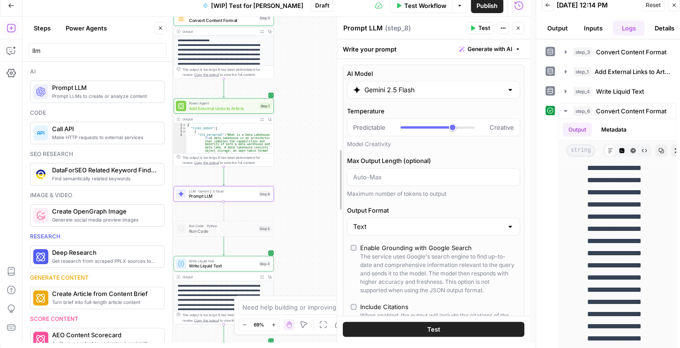
drag, startPoint x: 377, startPoint y: 179, endPoint x: 334, endPoint y: 178, distance: 43.1
click at [334, 178] on div at bounding box center [336, 180] width 9 height 326
click at [384, 47] on div "Write your prompt Generate with AI" at bounding box center [433, 48] width 193 height 19
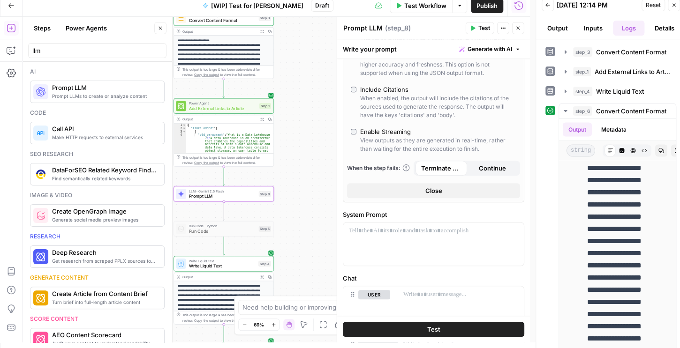
scroll to position [300, 0]
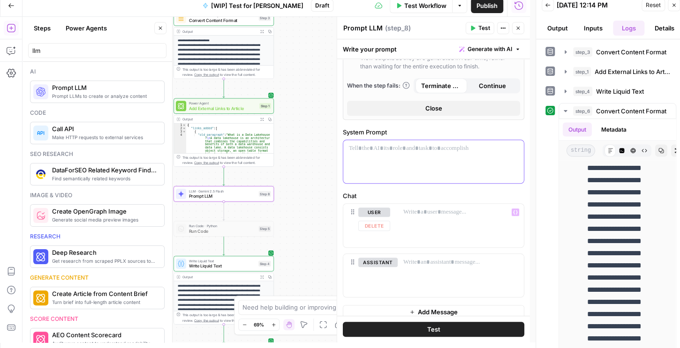
click at [398, 164] on div at bounding box center [433, 161] width 180 height 43
click at [513, 151] on icon "button" at bounding box center [515, 148] width 5 height 5
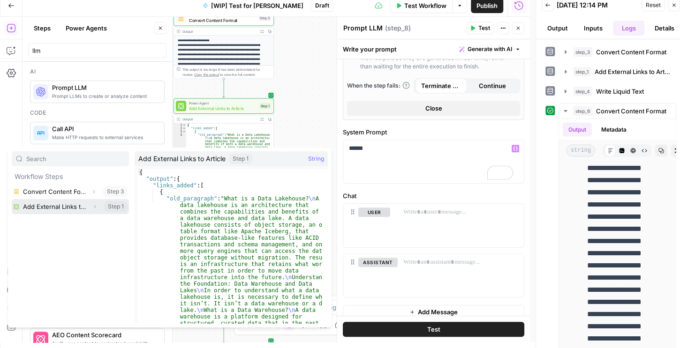
click at [96, 206] on icon "button" at bounding box center [95, 207] width 6 height 6
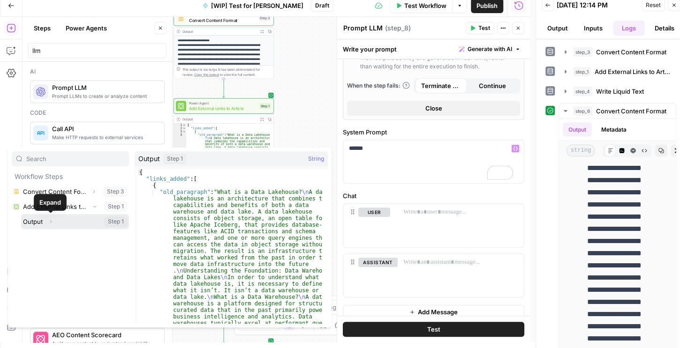
click at [49, 223] on icon "button" at bounding box center [51, 222] width 6 height 6
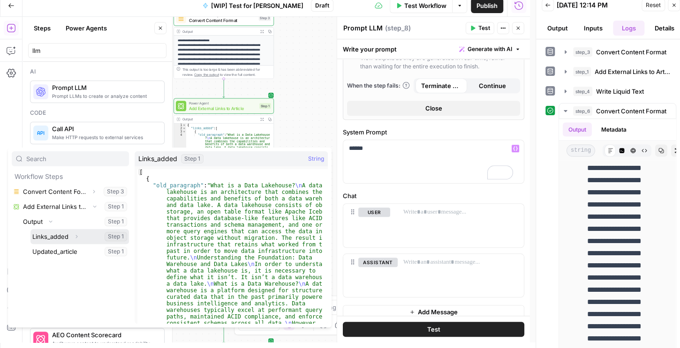
click at [50, 235] on button "Select variable Links_added" at bounding box center [79, 236] width 98 height 15
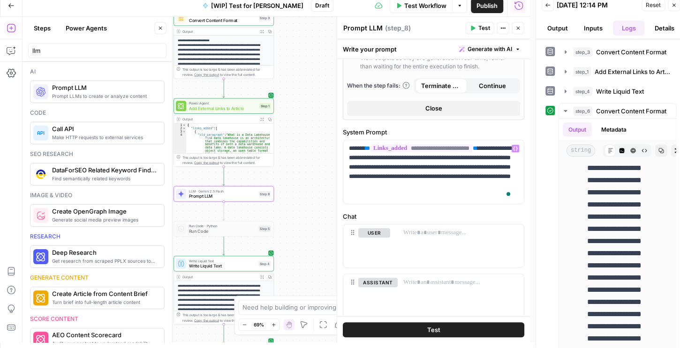
click at [406, 328] on button "Test" at bounding box center [433, 329] width 181 height 15
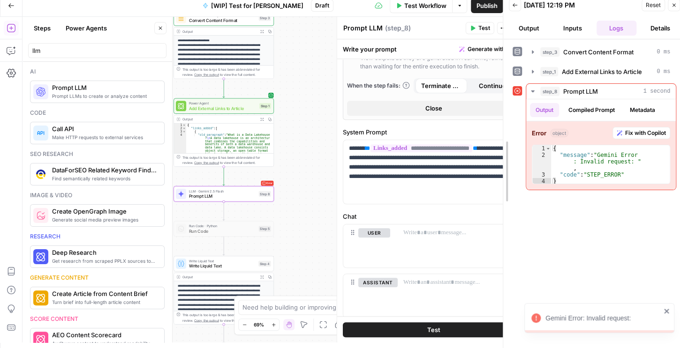
drag, startPoint x: 534, startPoint y: 130, endPoint x: 489, endPoint y: 135, distance: 44.8
click at [498, 135] on div at bounding box center [502, 171] width 9 height 354
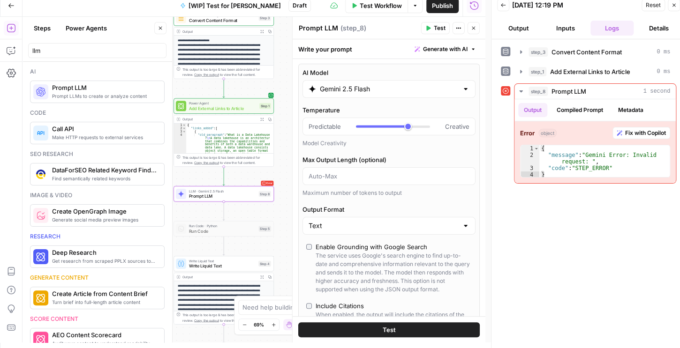
scroll to position [0, 0]
click at [330, 46] on div "Write your prompt Generate with AI" at bounding box center [389, 48] width 193 height 19
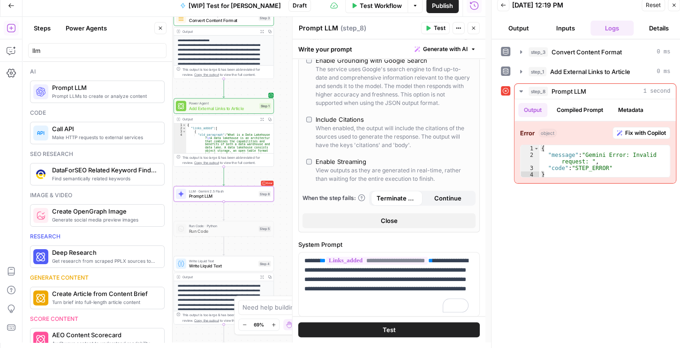
scroll to position [336, 0]
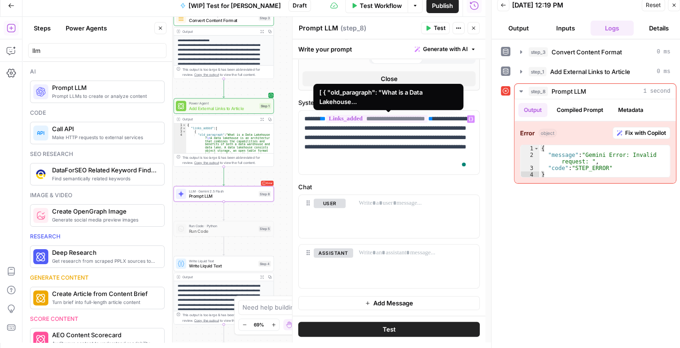
click at [428, 120] on span "**********" at bounding box center [377, 119] width 102 height 8
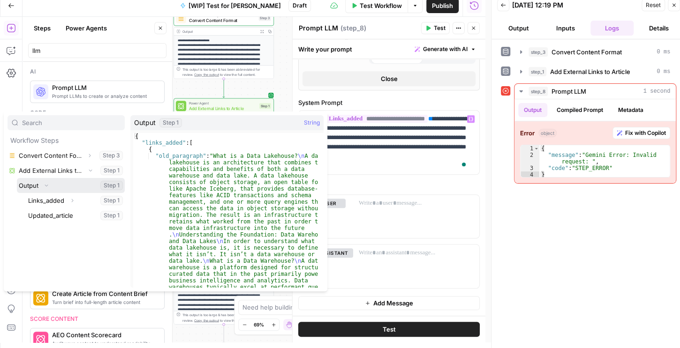
click at [36, 186] on button "Select variable Output" at bounding box center [71, 185] width 108 height 15
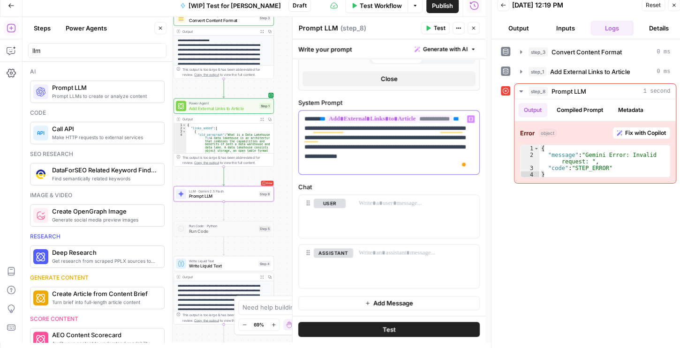
click at [303, 133] on div "**********" at bounding box center [389, 143] width 180 height 64
drag, startPoint x: 303, startPoint y: 131, endPoint x: 318, endPoint y: 128, distance: 15.5
click at [303, 130] on div "**********" at bounding box center [389, 143] width 180 height 64
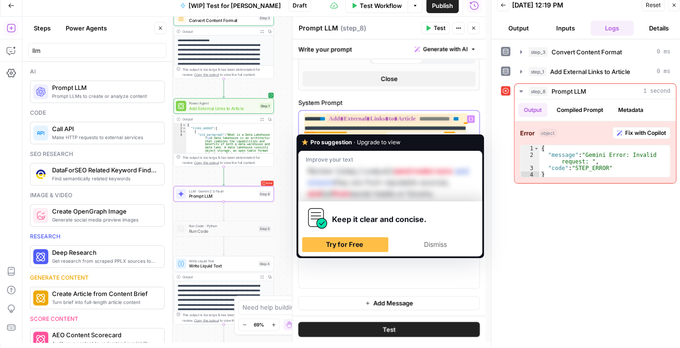
click at [318, 131] on p "**********" at bounding box center [386, 142] width 164 height 56
click at [308, 131] on p "**********" at bounding box center [386, 142] width 164 height 56
click at [312, 153] on div "Improve your text Review {{step_1.output}} aand make sure and ensure they are f…" at bounding box center [390, 176] width 173 height 51
click at [436, 244] on span "Dismiss" at bounding box center [435, 244] width 23 height 8
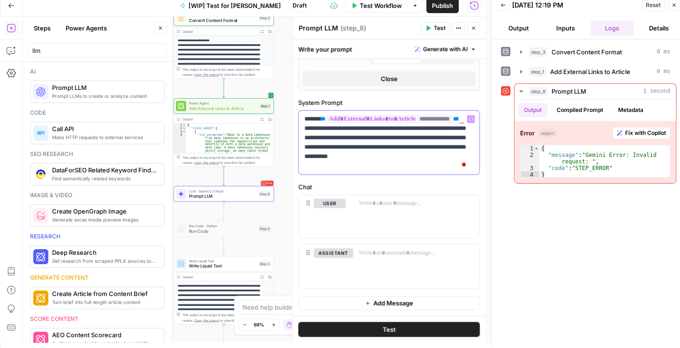
click at [459, 130] on p "**********" at bounding box center [386, 142] width 164 height 56
click at [472, 120] on div "**********" at bounding box center [389, 143] width 180 height 64
click at [300, 130] on div "**********" at bounding box center [389, 143] width 180 height 64
click at [355, 167] on p "**********" at bounding box center [386, 142] width 164 height 56
drag, startPoint x: 355, startPoint y: 167, endPoint x: 289, endPoint y: 114, distance: 84.3
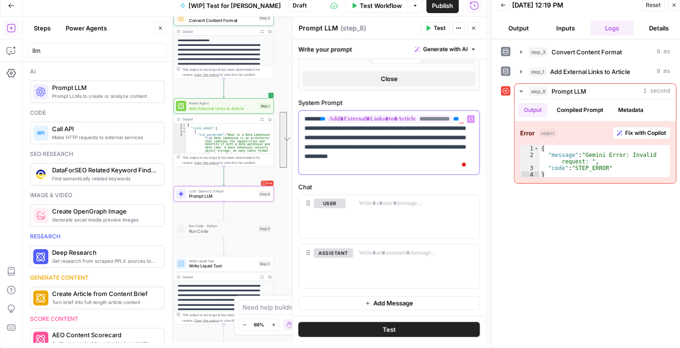
click at [292, 114] on div "**********" at bounding box center [388, 180] width 193 height 326
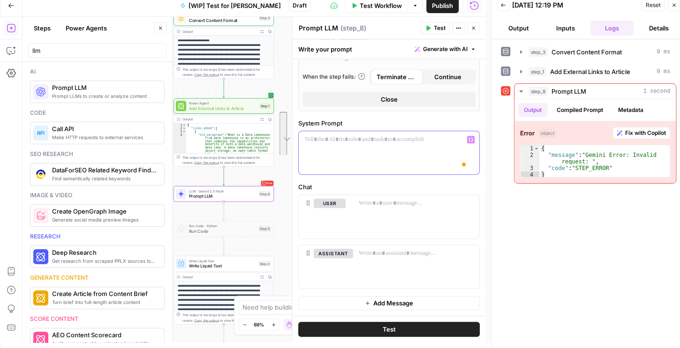
scroll to position [315, 0]
click at [379, 204] on p "To enrich screen reader interactions, please activate Accessibility in Grammarl…" at bounding box center [416, 203] width 115 height 9
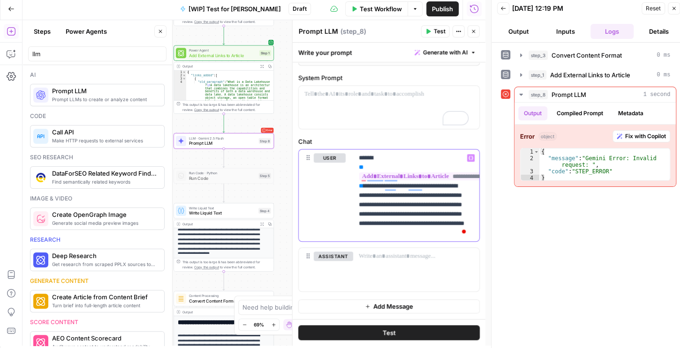
scroll to position [0, 0]
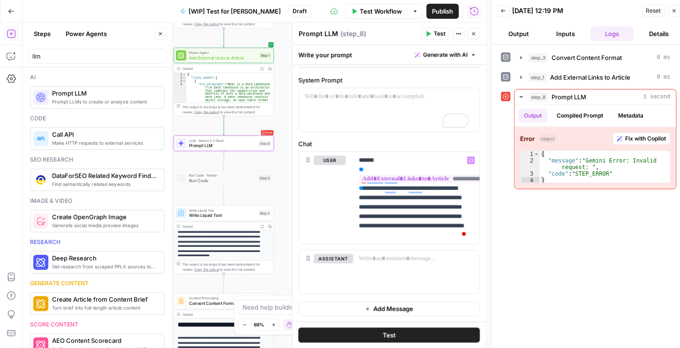
click at [375, 8] on span "Test Workflow" at bounding box center [381, 11] width 42 height 9
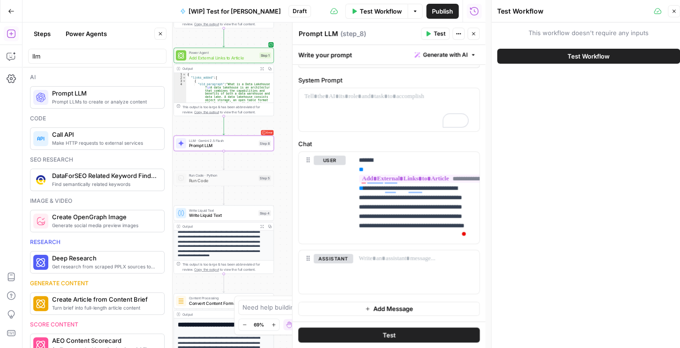
click at [549, 52] on button "Test Workflow" at bounding box center [588, 56] width 183 height 15
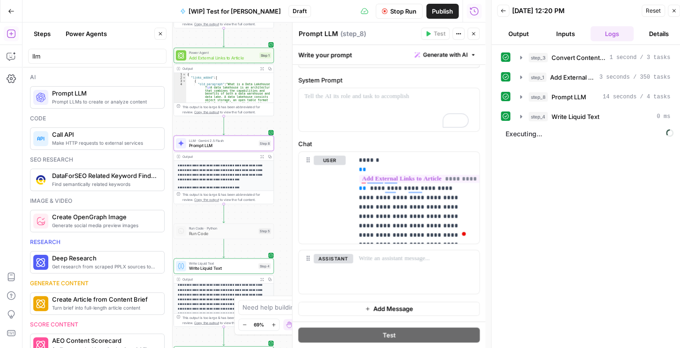
click at [613, 189] on div "step_3 Convert Content Format 1 second / 3 tasks step_1 Add External Links to A…" at bounding box center [588, 200] width 175 height 300
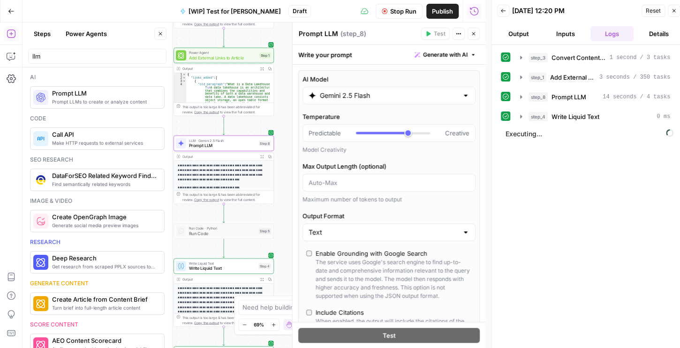
scroll to position [369, 0]
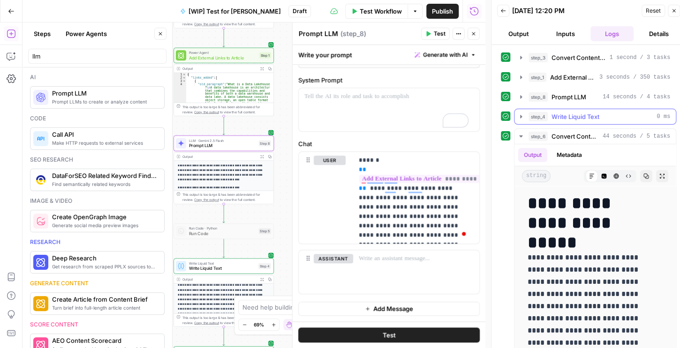
click at [625, 114] on div "step_4 Write Liquid Text 0 ms" at bounding box center [599, 116] width 142 height 9
